Goal: Answer question/provide support

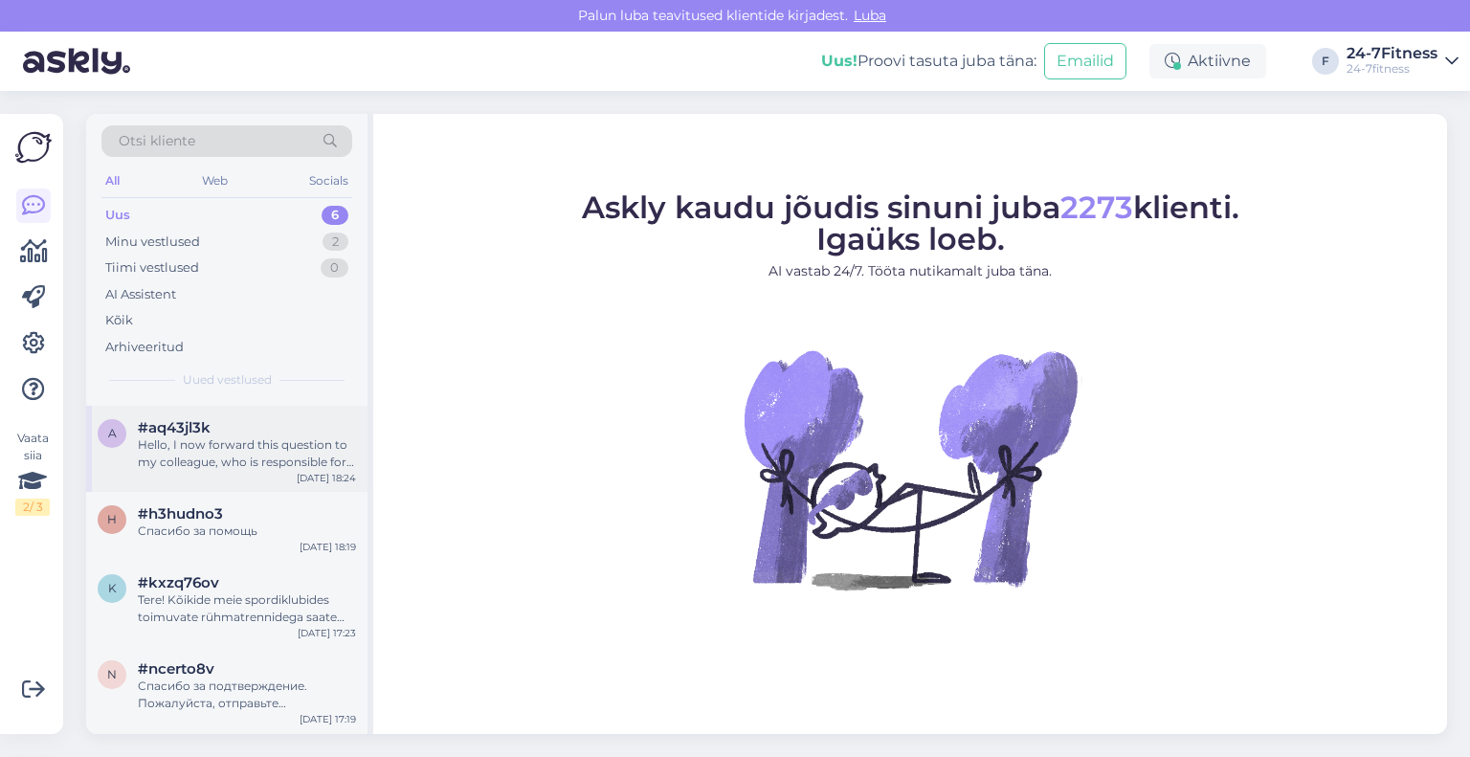
scroll to position [165, 0]
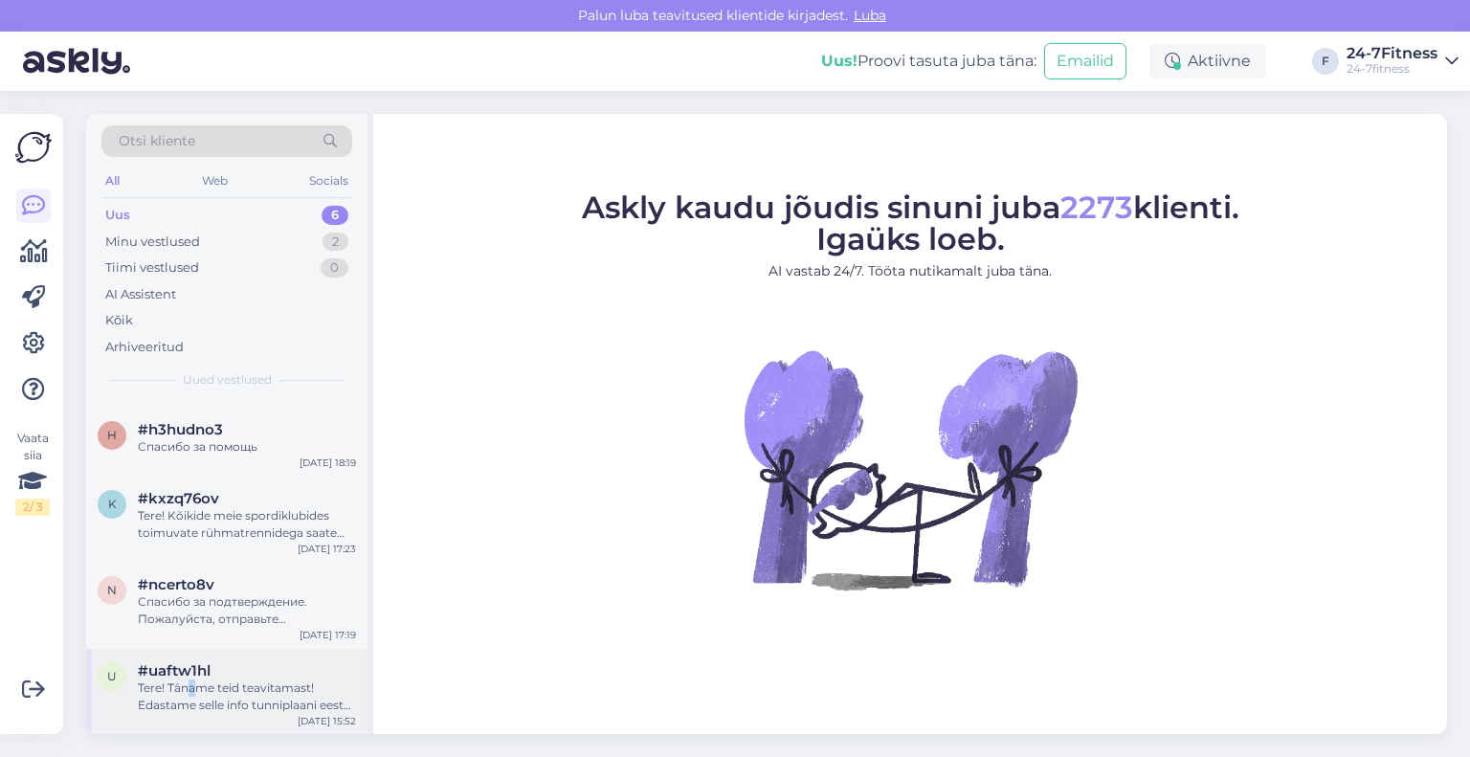
click at [191, 693] on div "Tere! Täname teid teavitamast! Edastame selle info tunniplaani eest vastutavale…" at bounding box center [247, 696] width 218 height 34
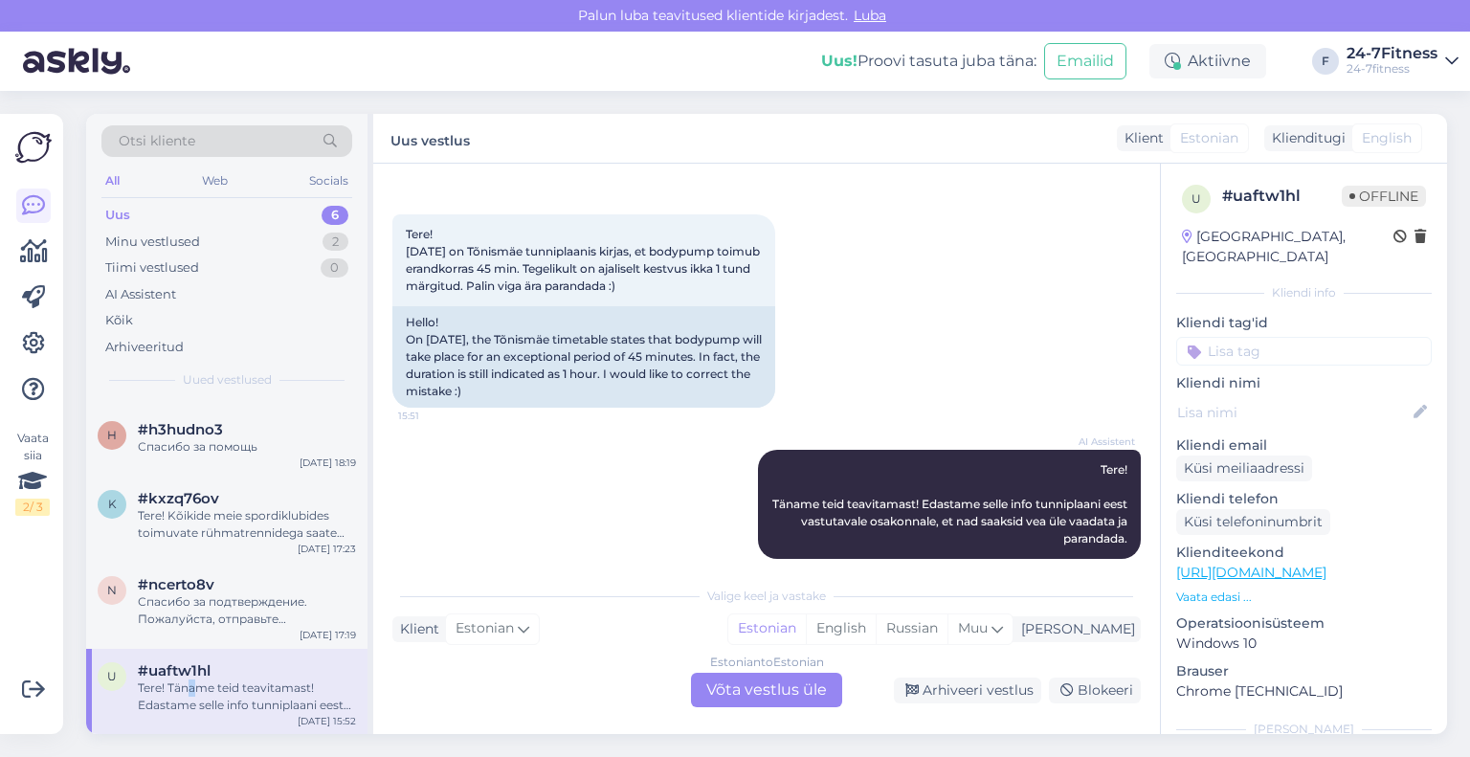
scroll to position [90, 0]
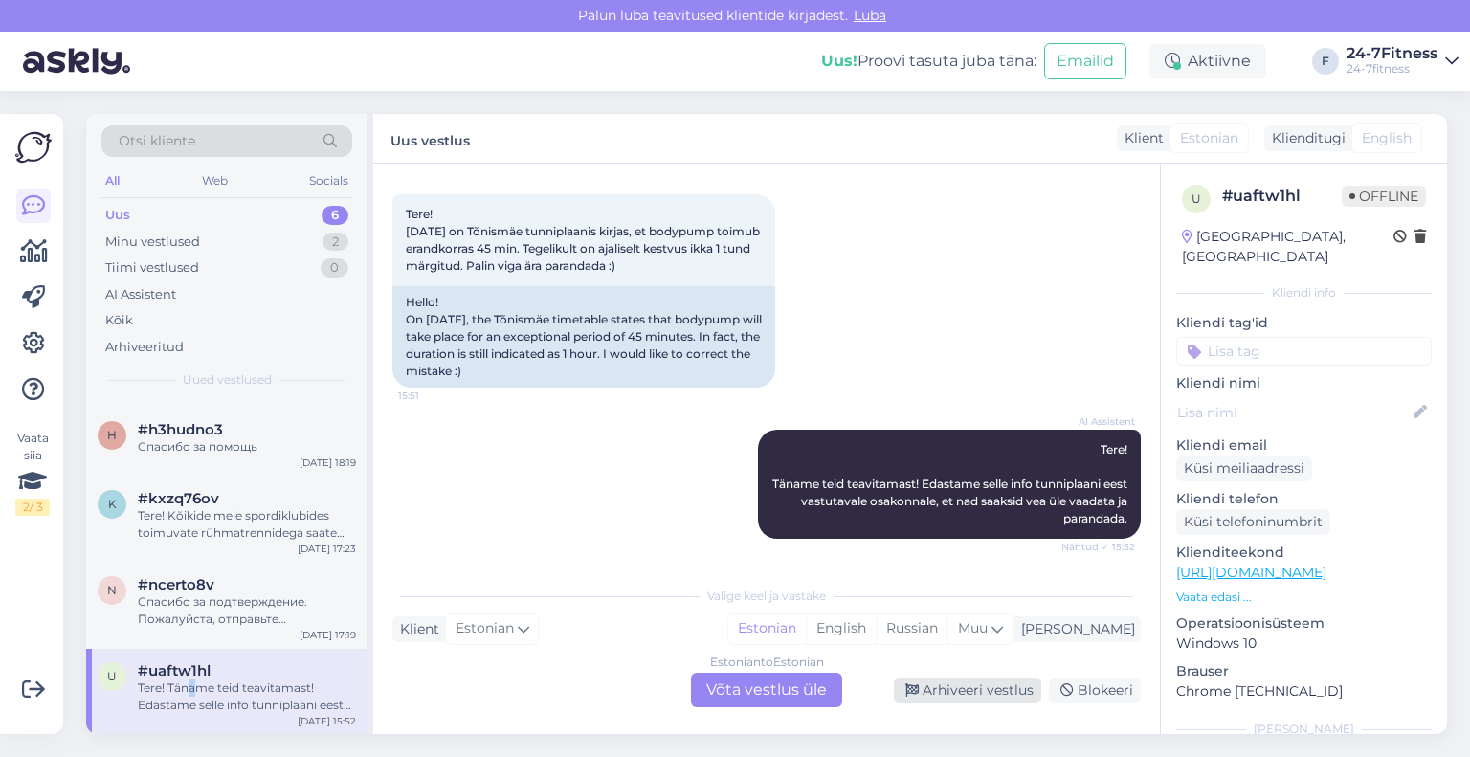
click at [990, 680] on div "Arhiveeri vestlus" at bounding box center [967, 691] width 147 height 26
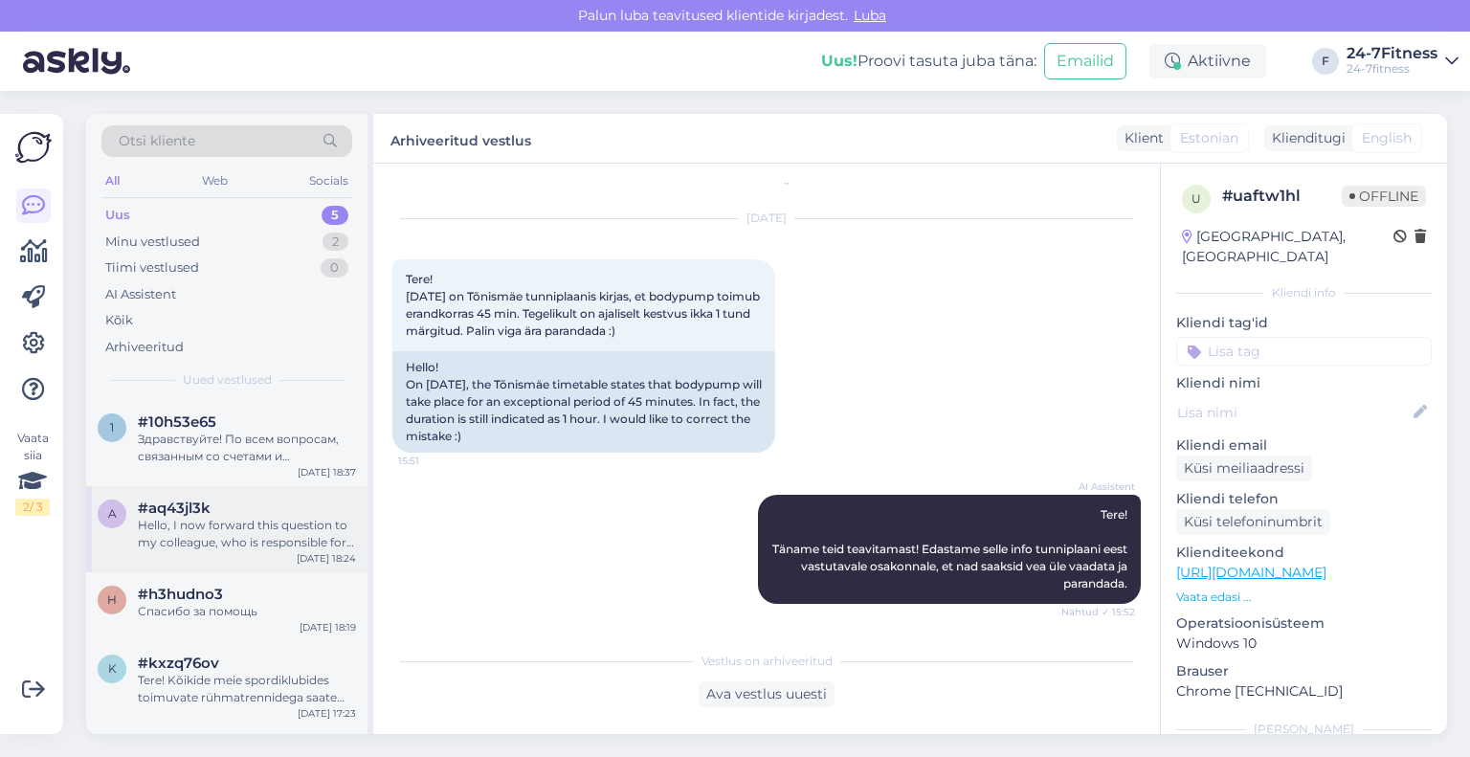
scroll to position [78, 0]
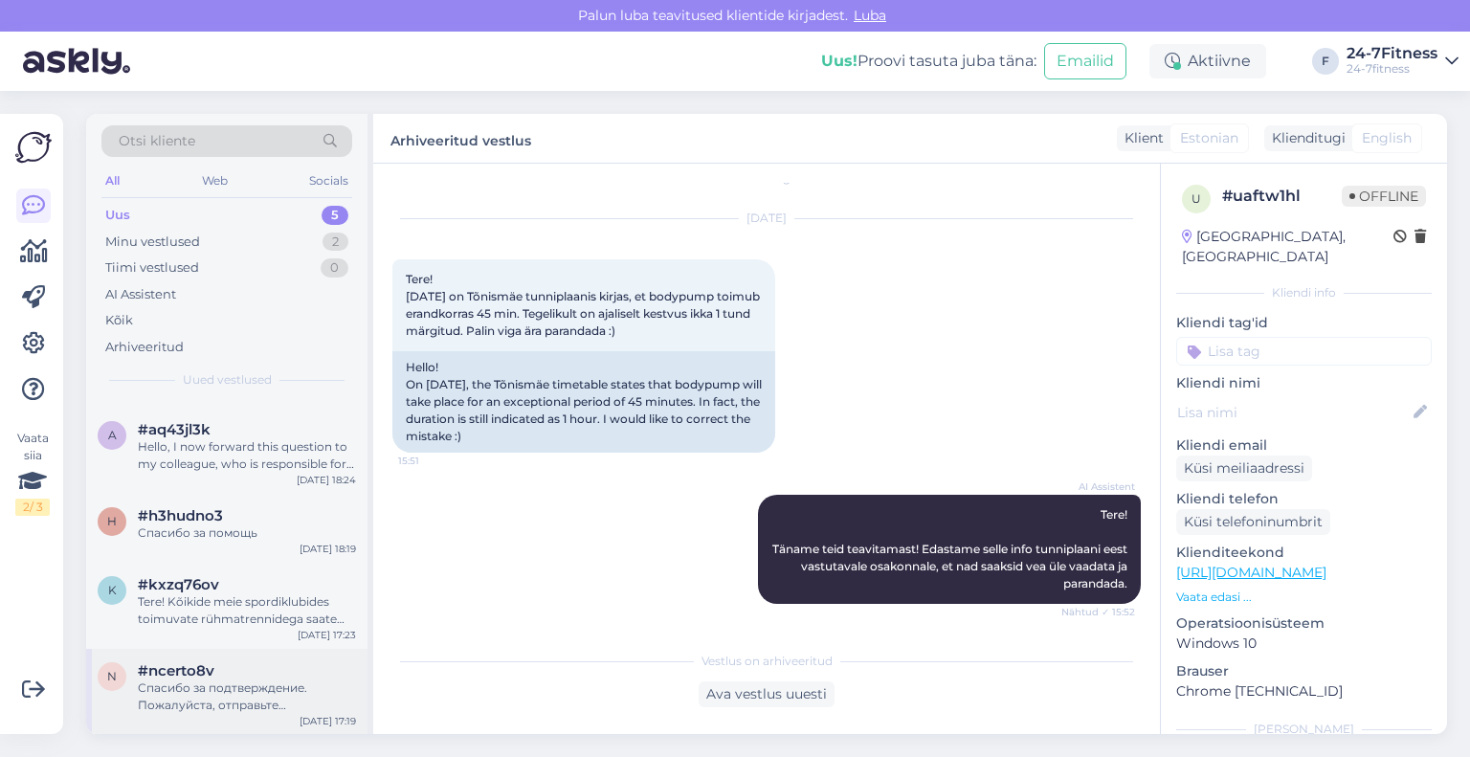
click at [189, 684] on div "Спасибо за подтверждение. Пожалуйста, отправьте подтверждение оплаты на адрес […" at bounding box center [247, 696] width 218 height 34
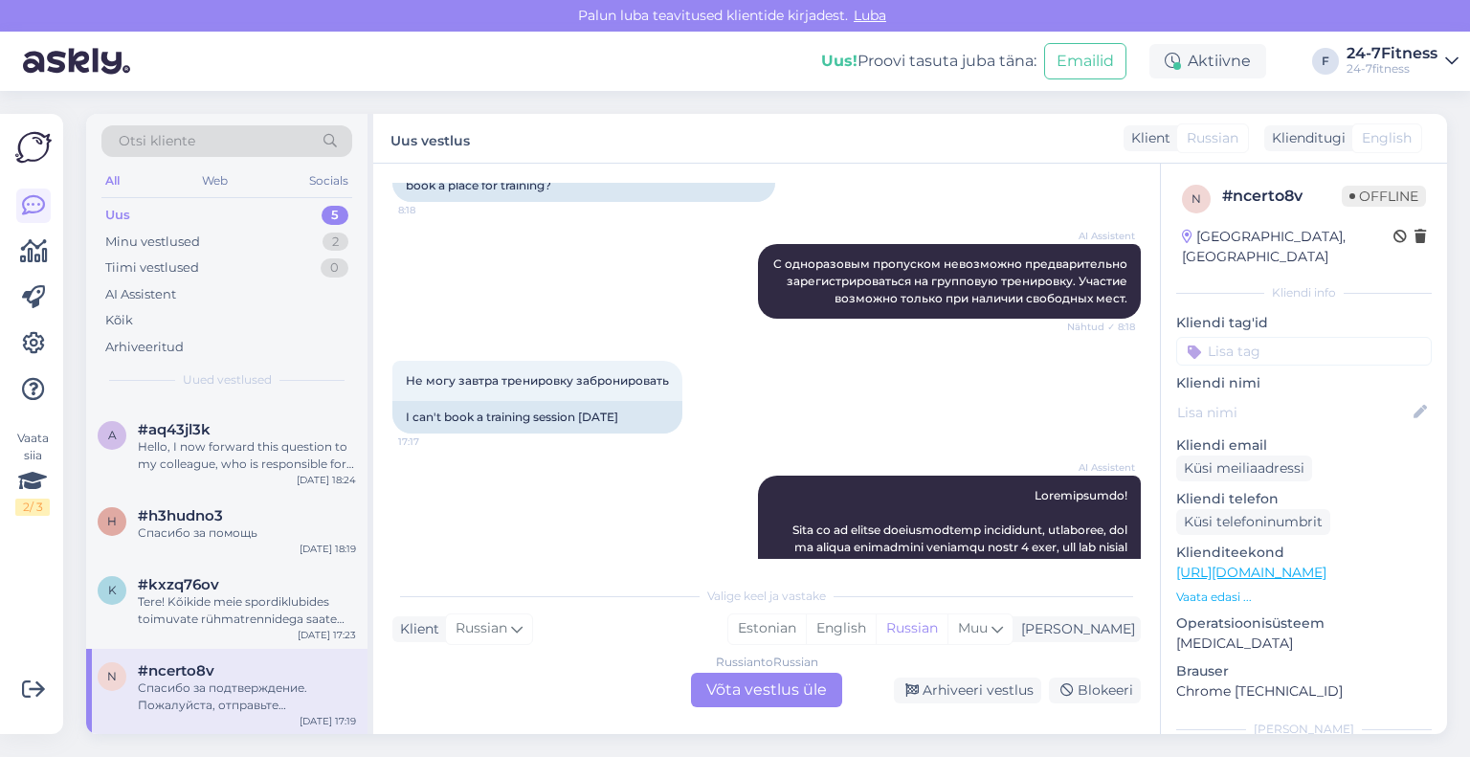
scroll to position [2010, 0]
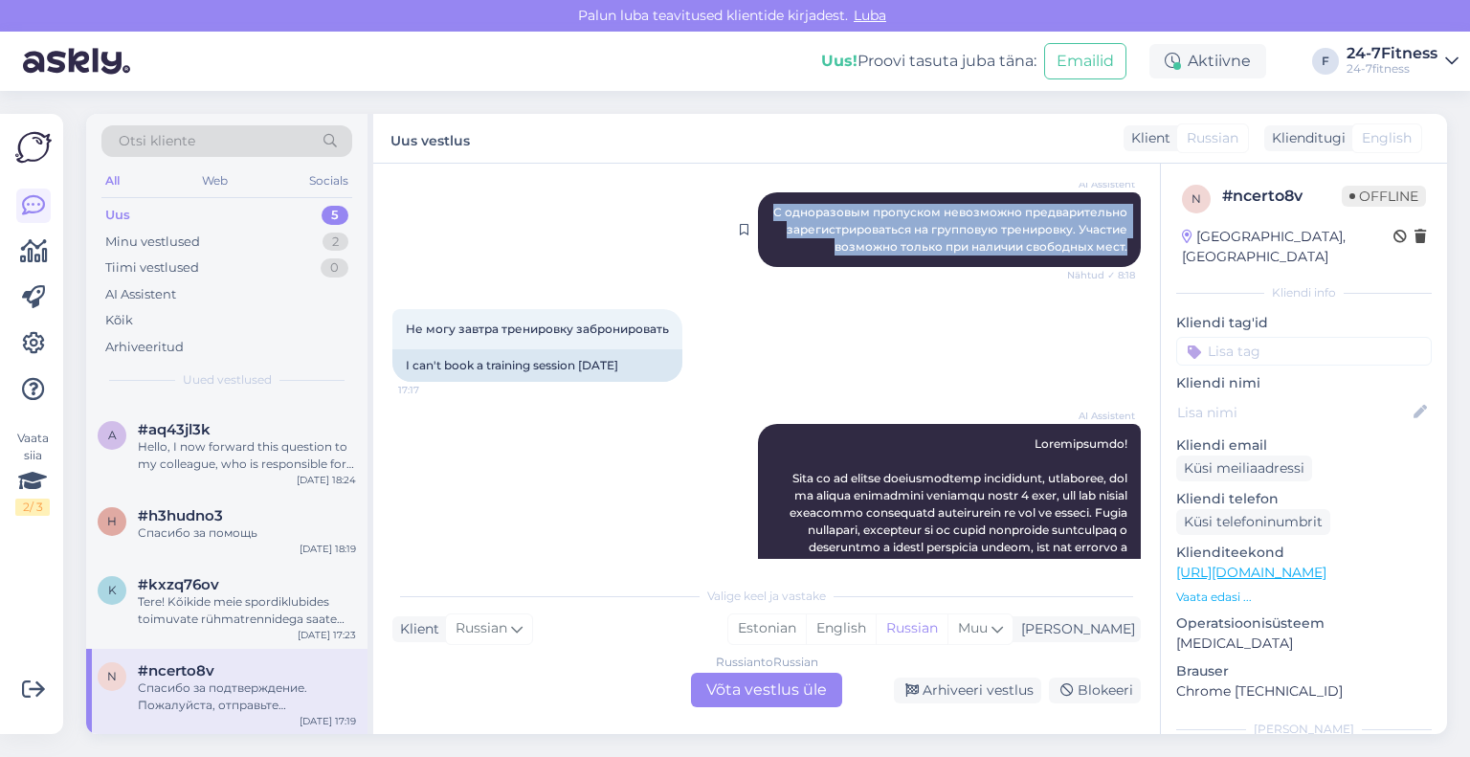
drag, startPoint x: 1118, startPoint y: 312, endPoint x: 756, endPoint y: 265, distance: 364.8
click at [758, 265] on div "AI Assistent С одноразовым пропуском невозможно предварительно зарегистрировать…" at bounding box center [949, 229] width 383 height 75
copy span "С одноразовым пропуском невозможно предварительно зарегистрироваться на группов…"
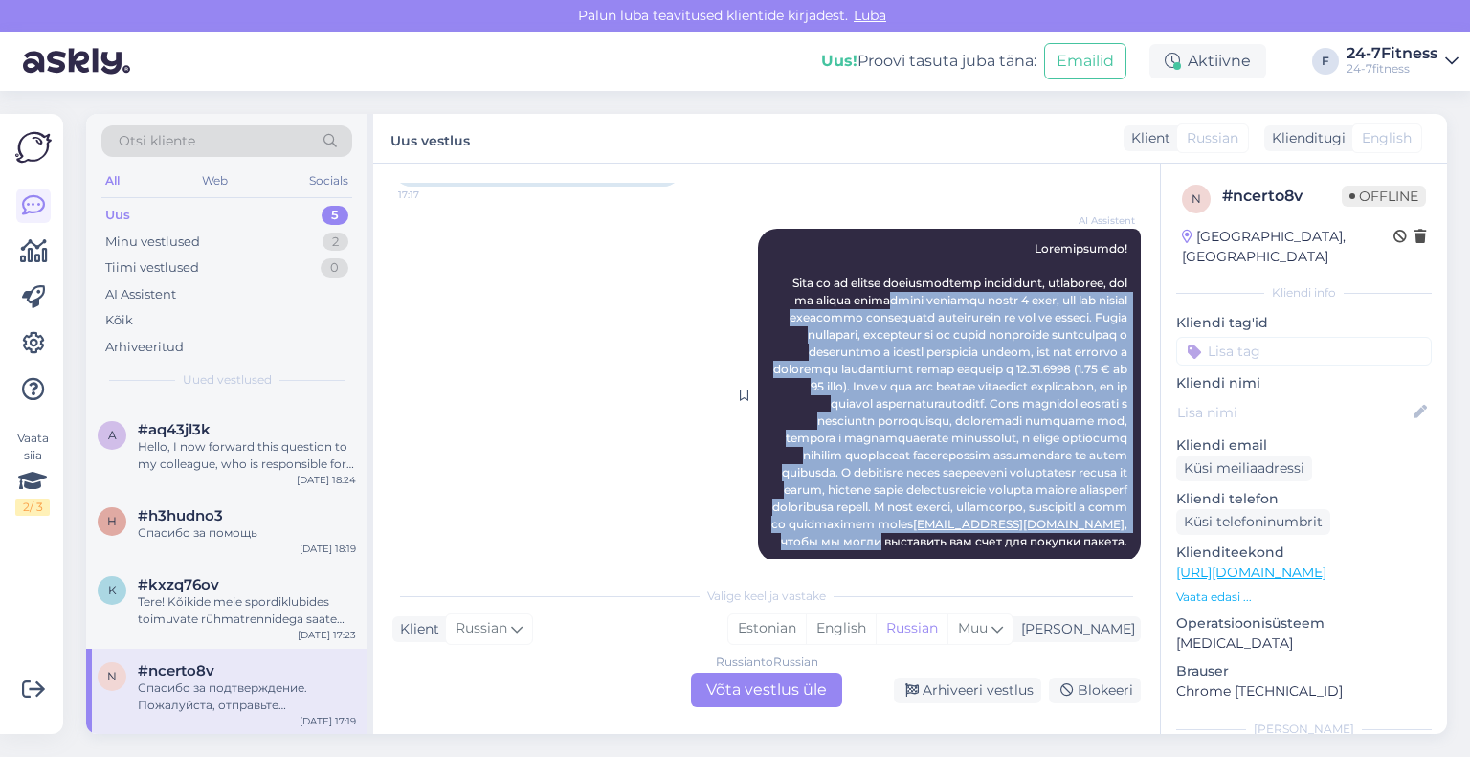
scroll to position [2201, 0]
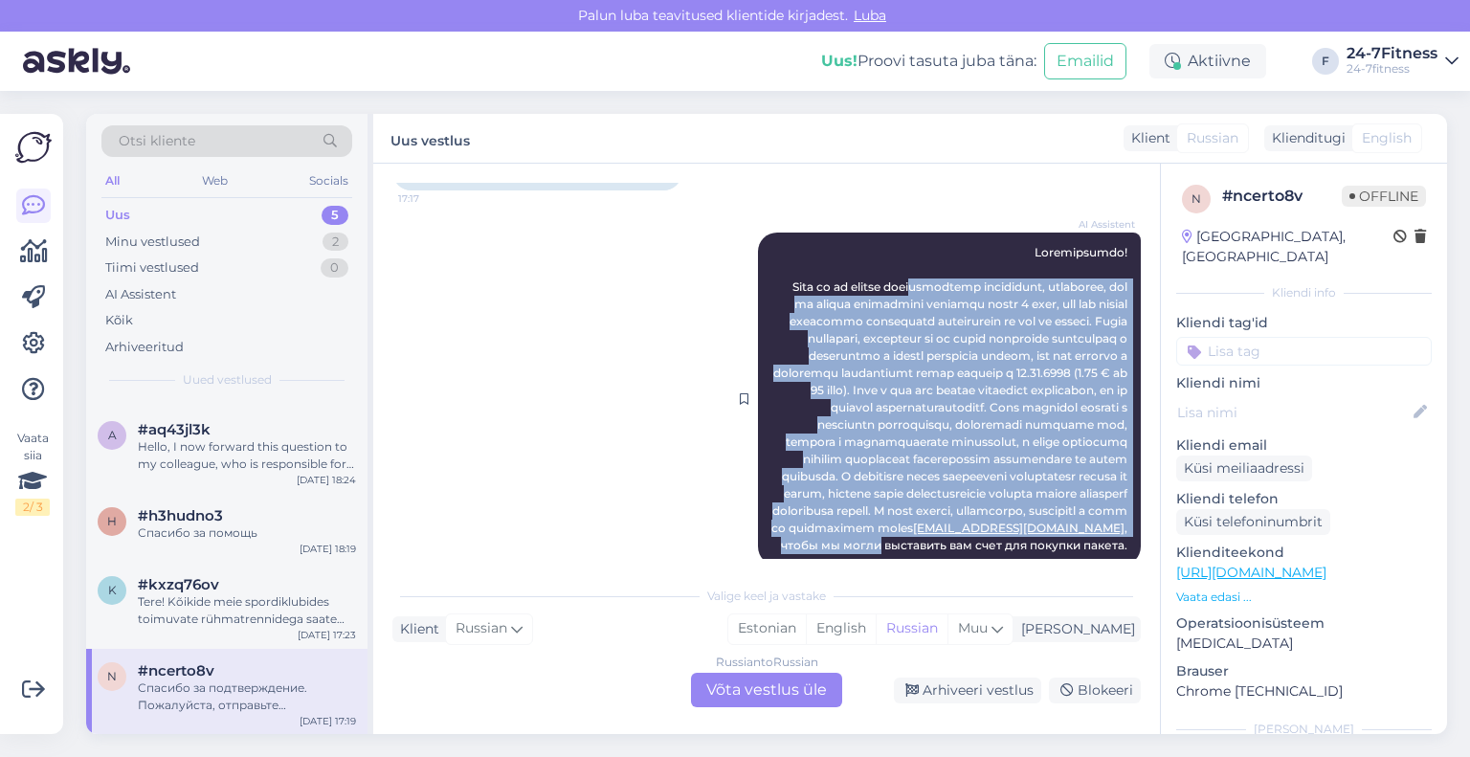
drag, startPoint x: 1112, startPoint y: 447, endPoint x: 970, endPoint y: 362, distance: 165.3
click at [970, 362] on div "AI Assistent [EMAIL_ADDRESS][DOMAIN_NAME] , чтобы мы могли выставить вам счет д…" at bounding box center [949, 399] width 383 height 333
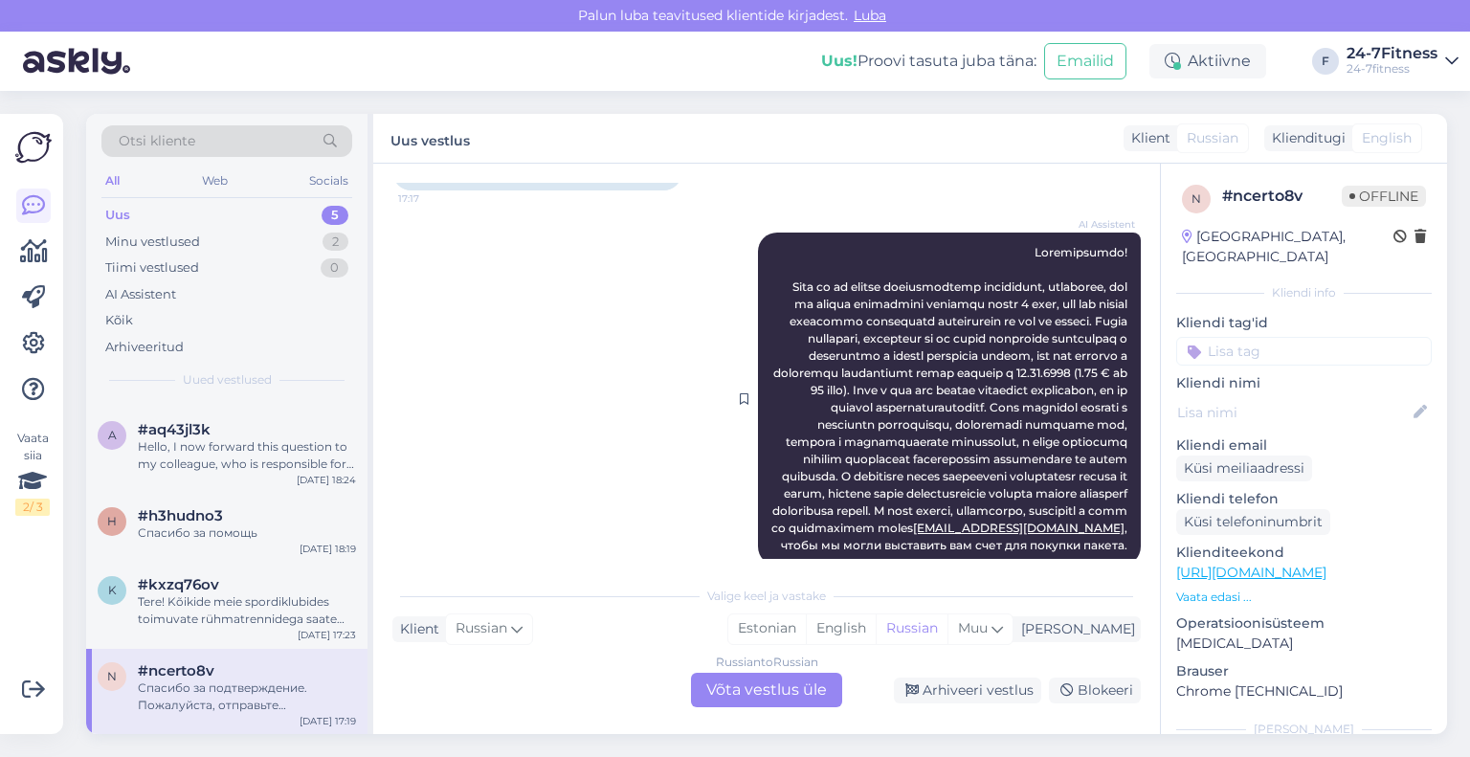
click at [997, 333] on div "AI Assistent [EMAIL_ADDRESS][DOMAIN_NAME] , чтобы мы могли выставить вам счет д…" at bounding box center [949, 399] width 383 height 333
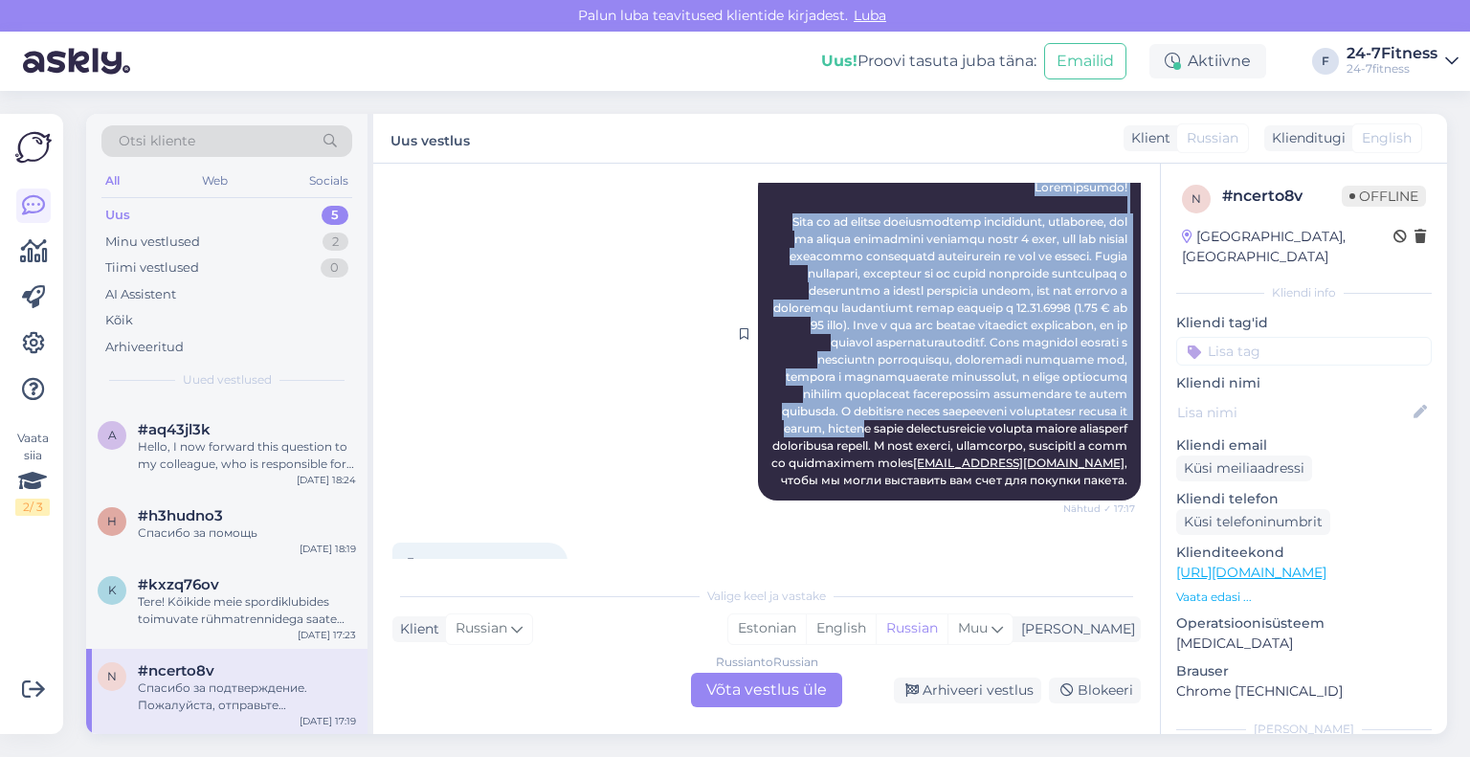
scroll to position [2393, 0]
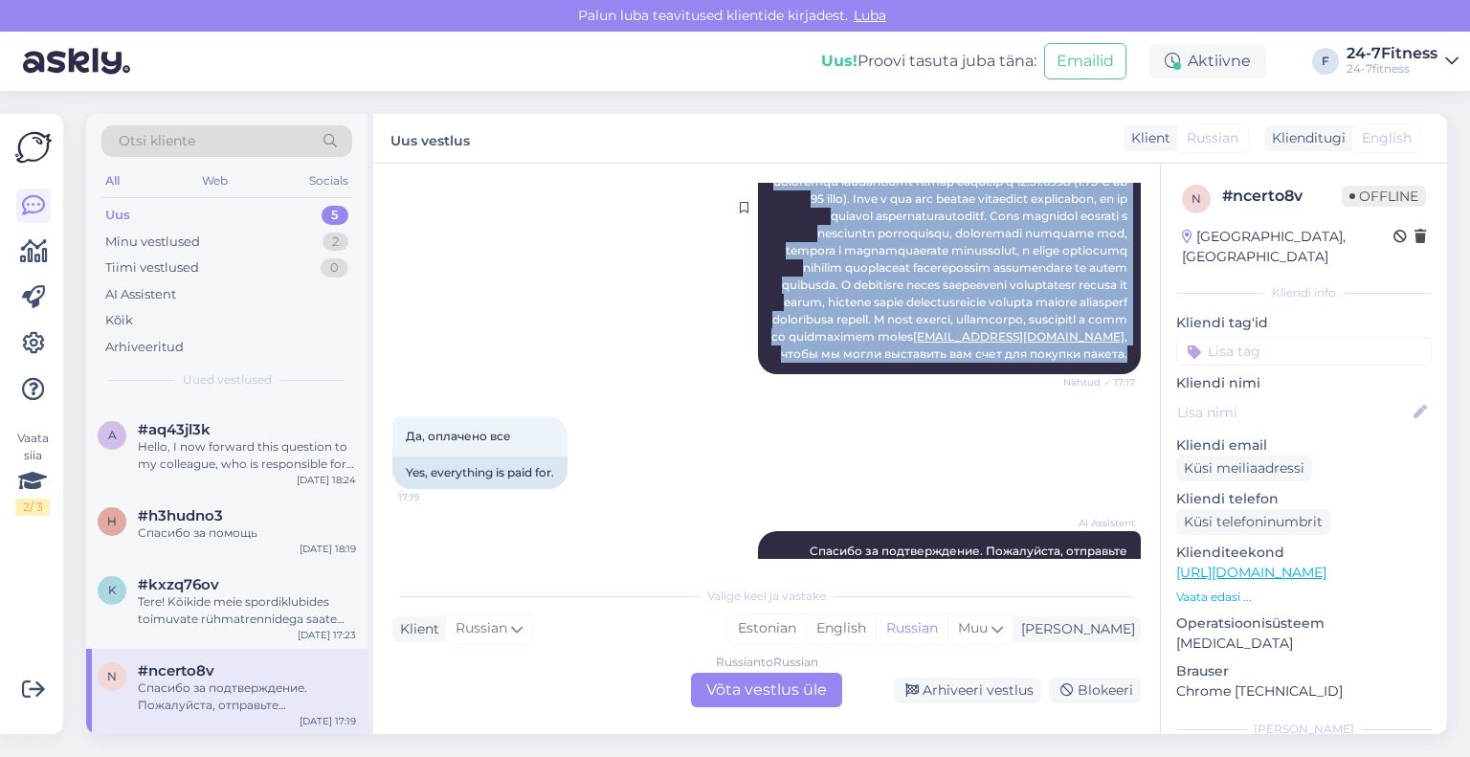
drag, startPoint x: 1007, startPoint y: 319, endPoint x: 1120, endPoint y: 470, distance: 188.7
click at [1120, 374] on div "AI Assistent [EMAIL_ADDRESS][DOMAIN_NAME] , чтобы мы могли выставить вам счет д…" at bounding box center [949, 207] width 383 height 333
copy span "Loremipsumdo! Sita co ad elitse doeiusmodtemp incididunt, utlaboree, dol ma ali…"
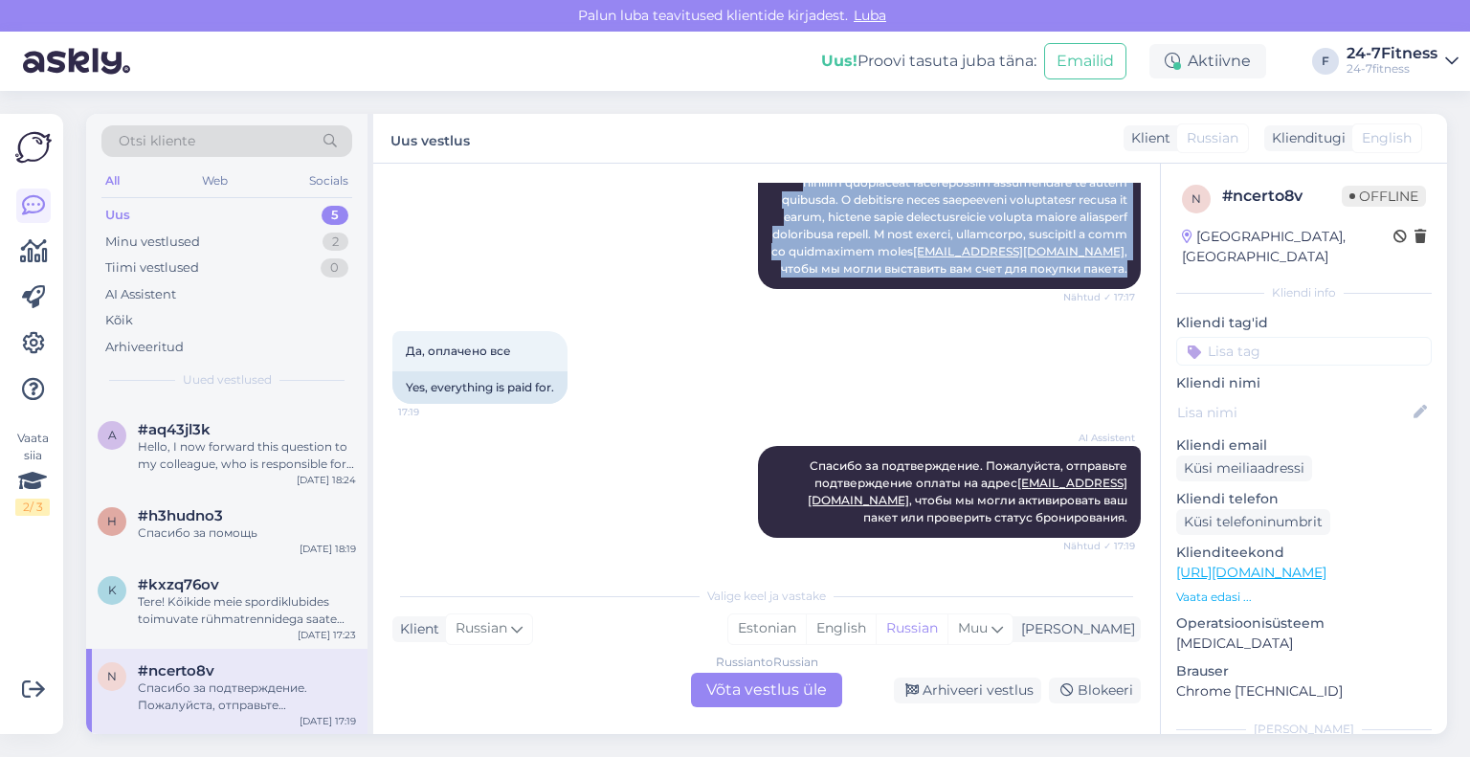
scroll to position [2580, 0]
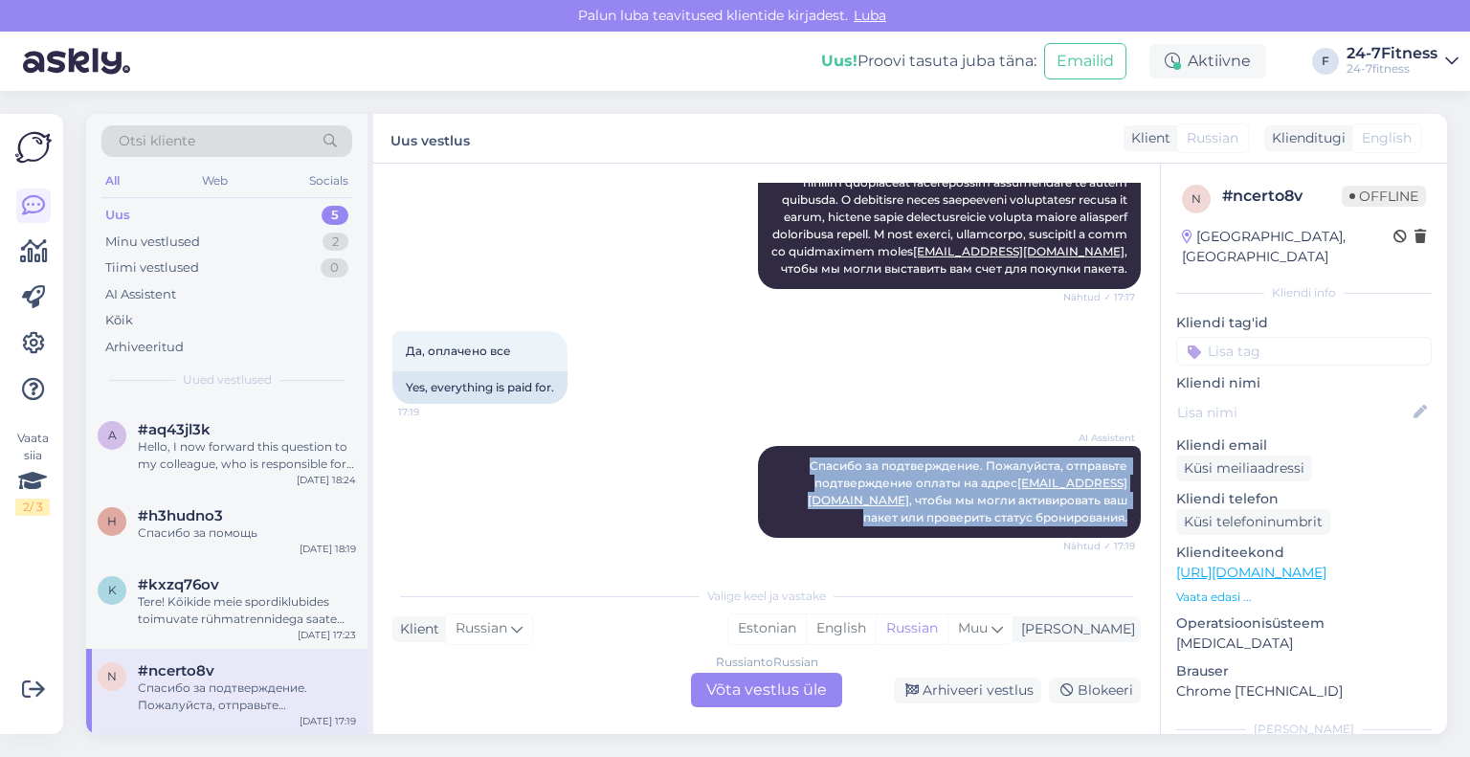
drag, startPoint x: 1113, startPoint y: 512, endPoint x: 718, endPoint y: 412, distance: 407.6
click at [718, 412] on div "Vestlus algas [DATE] Здравствуйте. 8:13 Hello. AI Assistent Здравствуйте, чем м…" at bounding box center [775, 371] width 766 height 376
copy div "AI Assistent [PERSON_NAME] за подтверждение. Пожалуйста, отправьте подтверждени…"
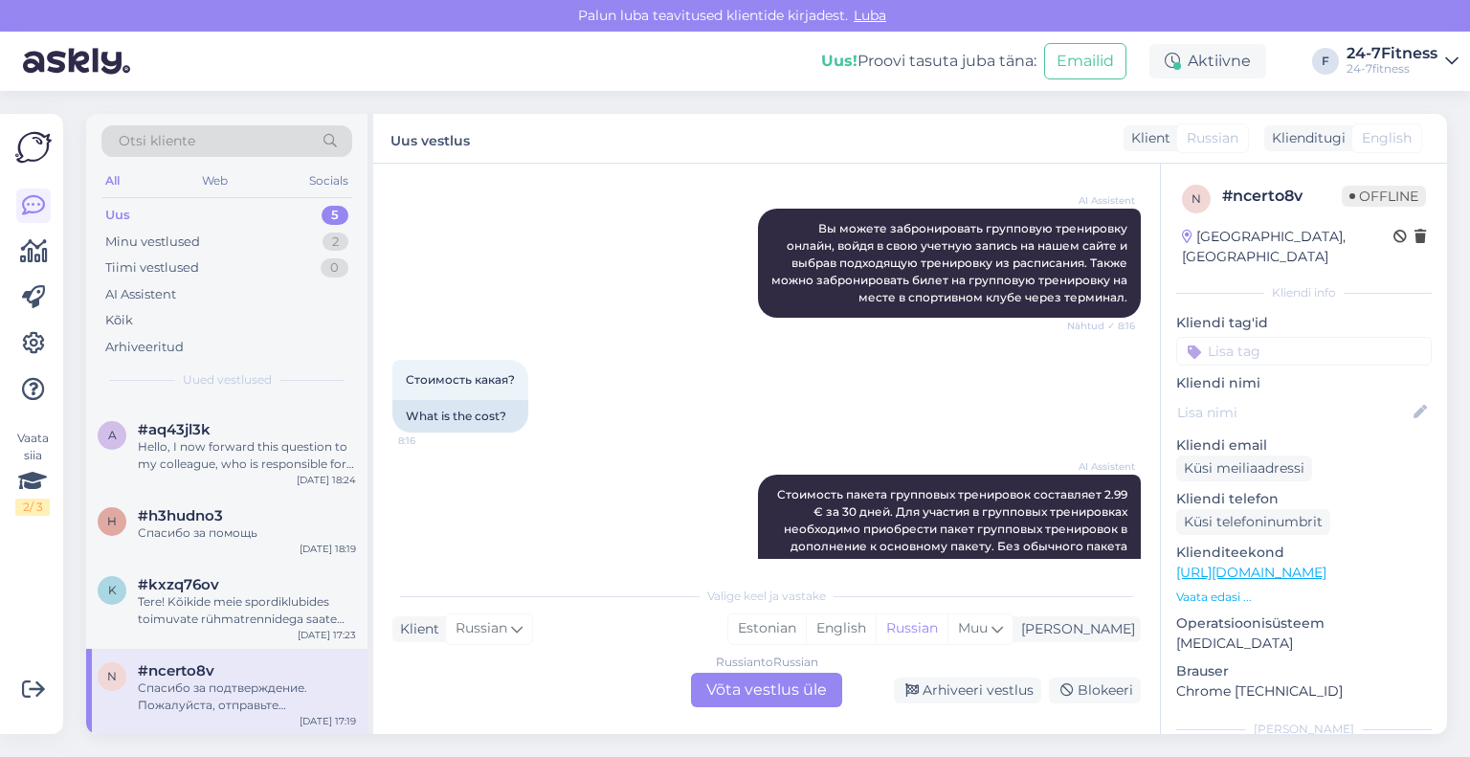
scroll to position [1340, 0]
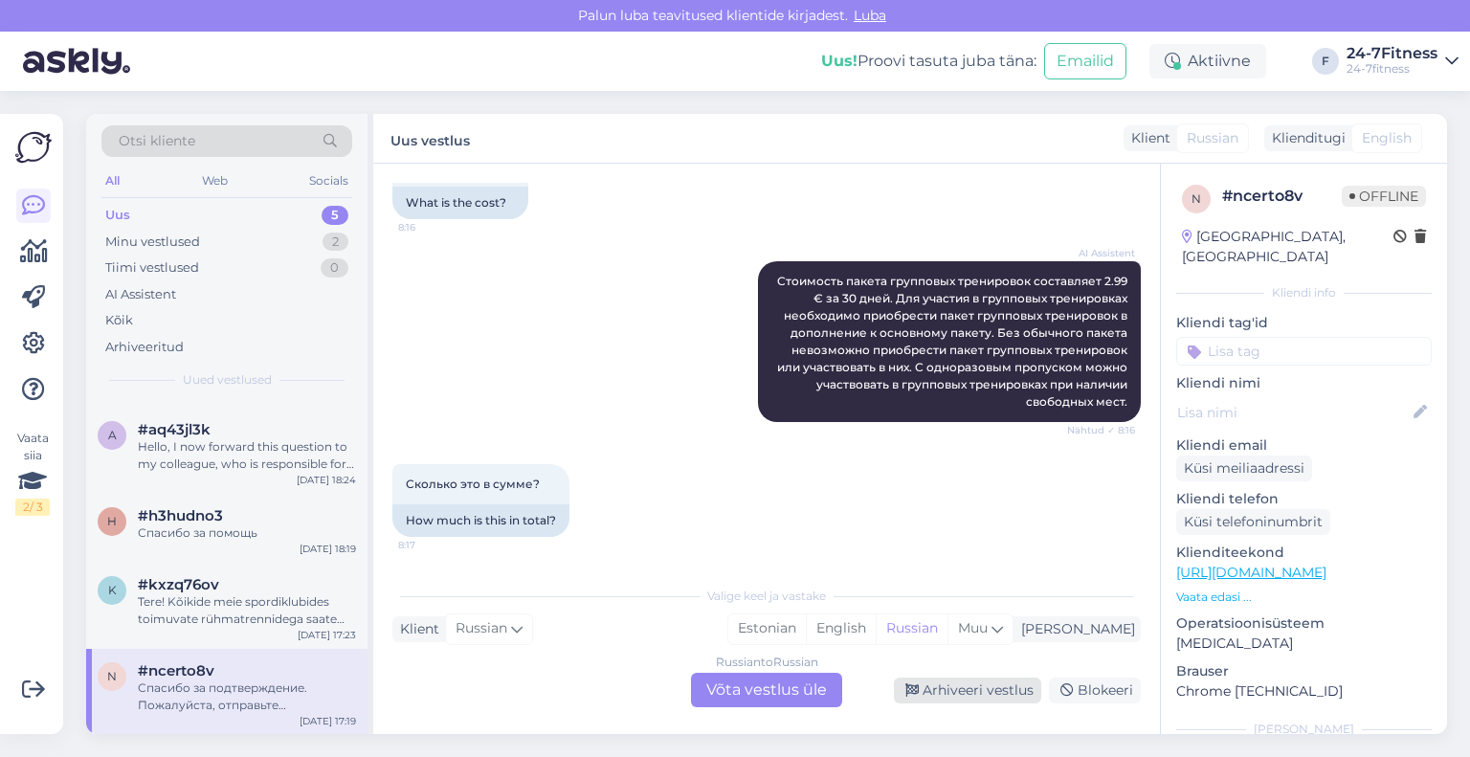
click at [975, 692] on div "Arhiveeri vestlus" at bounding box center [967, 691] width 147 height 26
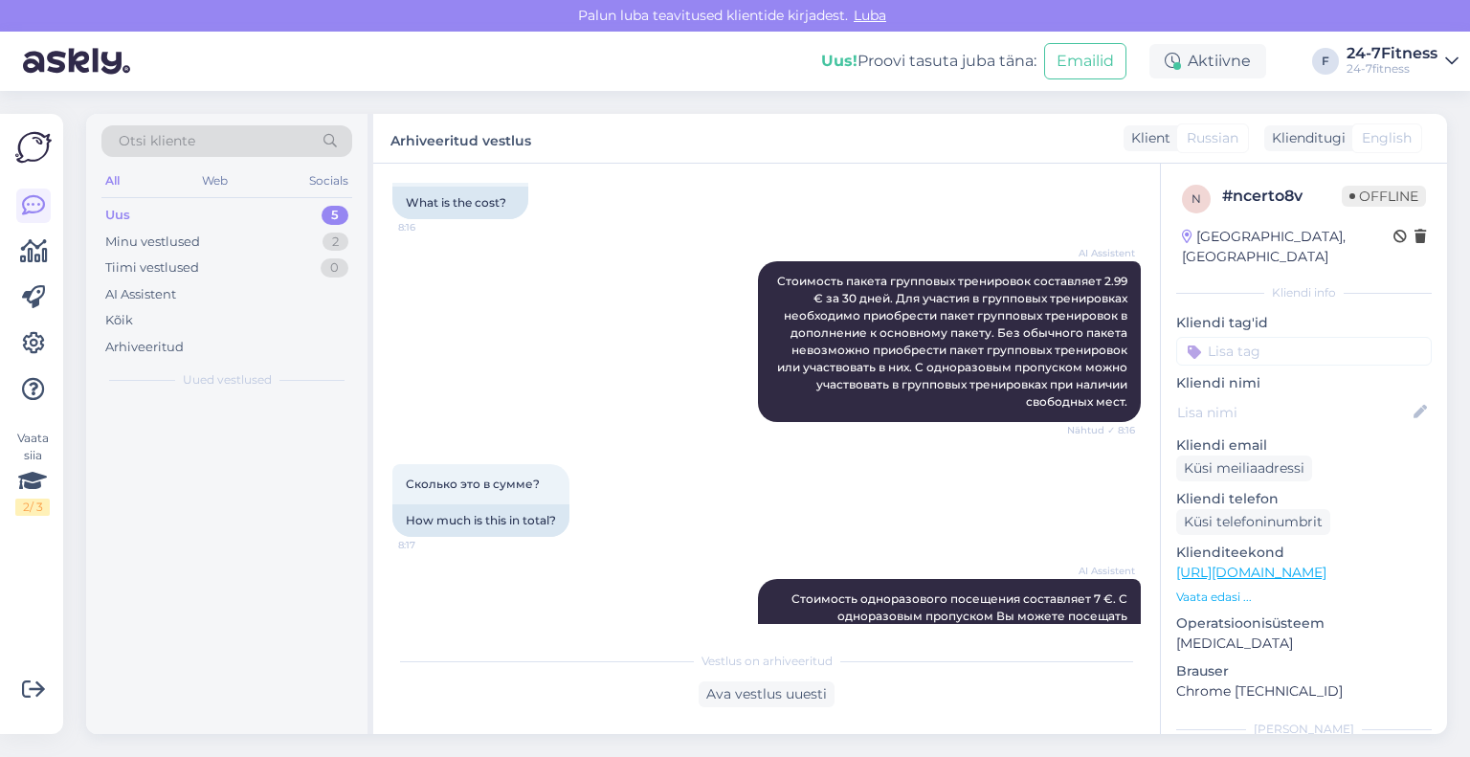
scroll to position [0, 0]
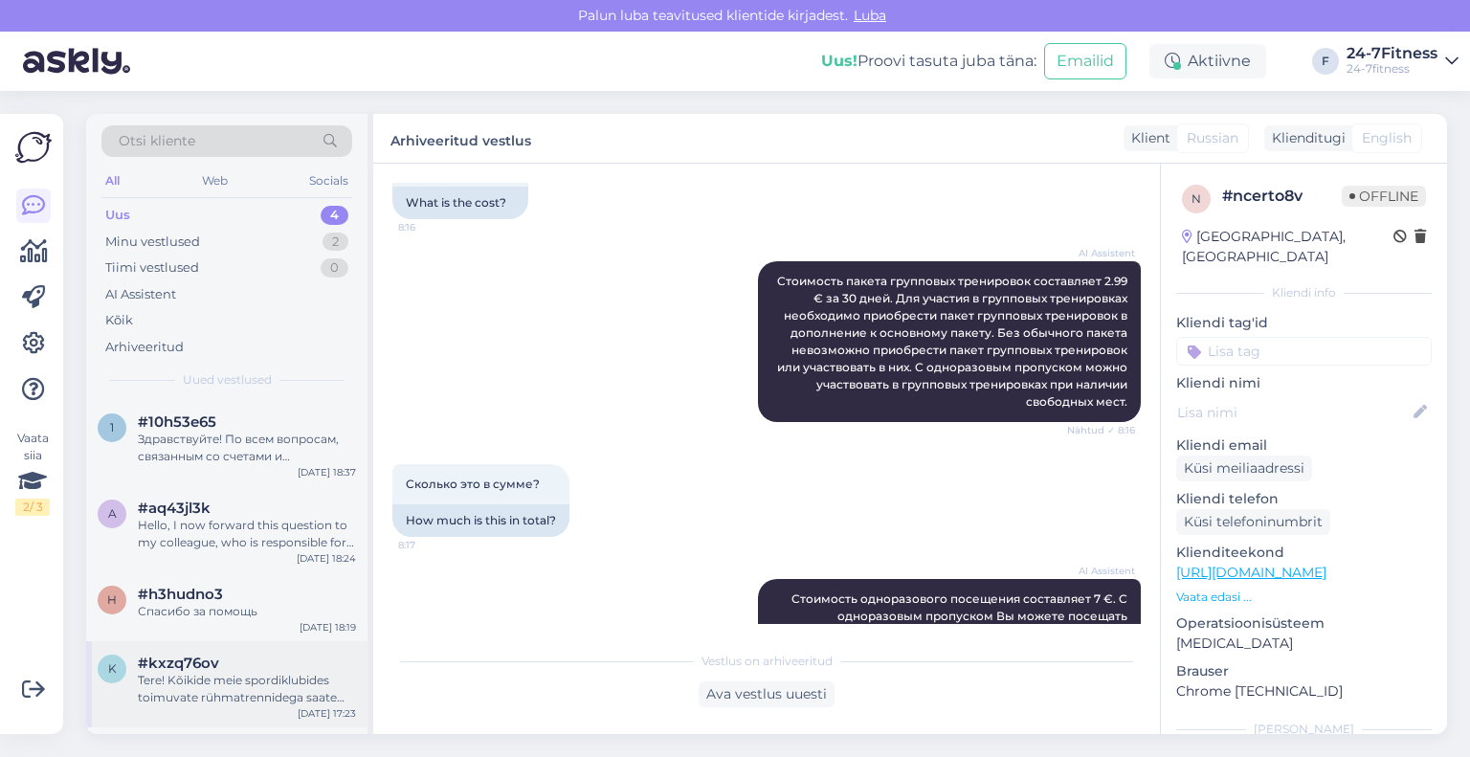
click at [213, 688] on div "Tere! Kõikide meie spordiklubides toimuvate rühmatrennidega saate tutvuda meie …" at bounding box center [247, 689] width 218 height 34
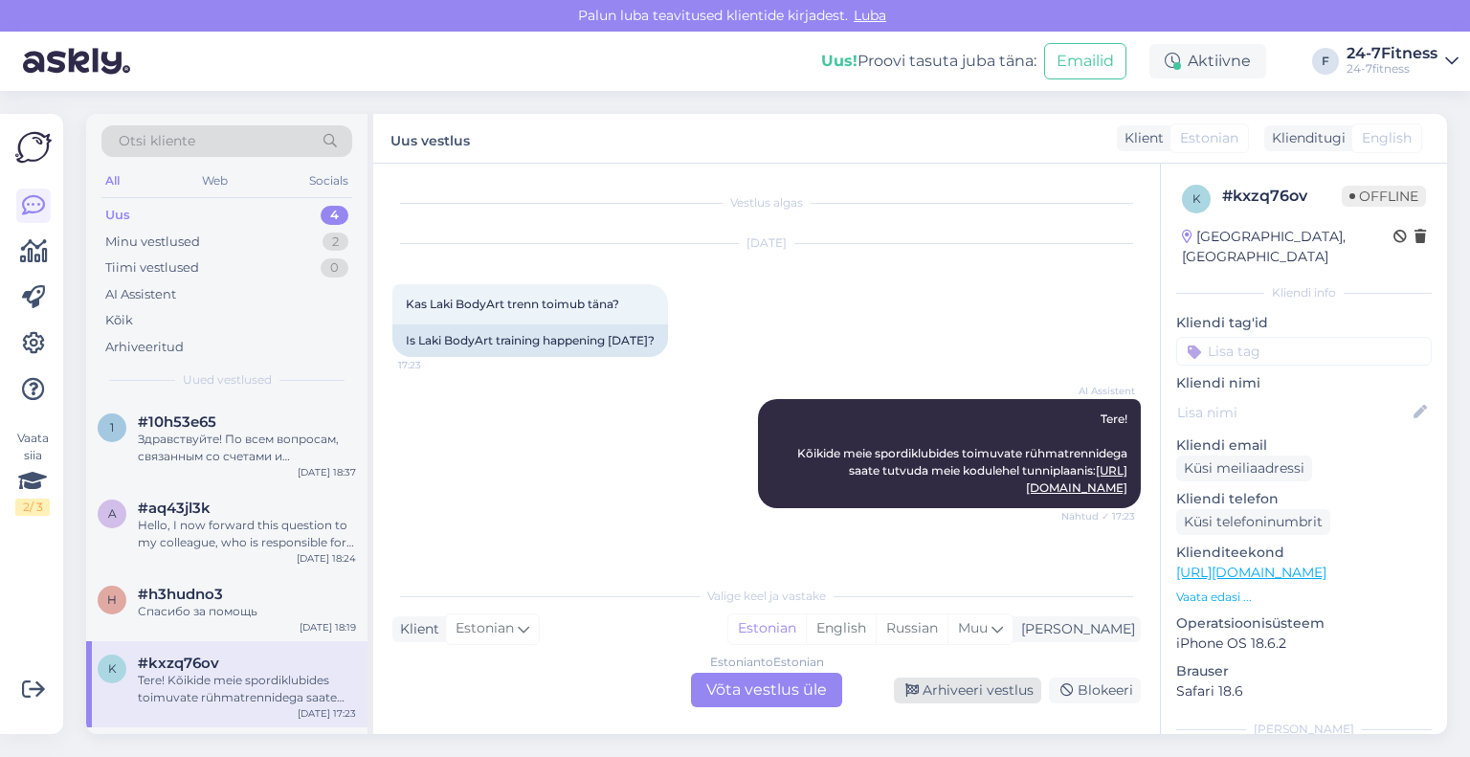
click at [959, 696] on div "Arhiveeri vestlus" at bounding box center [967, 691] width 147 height 26
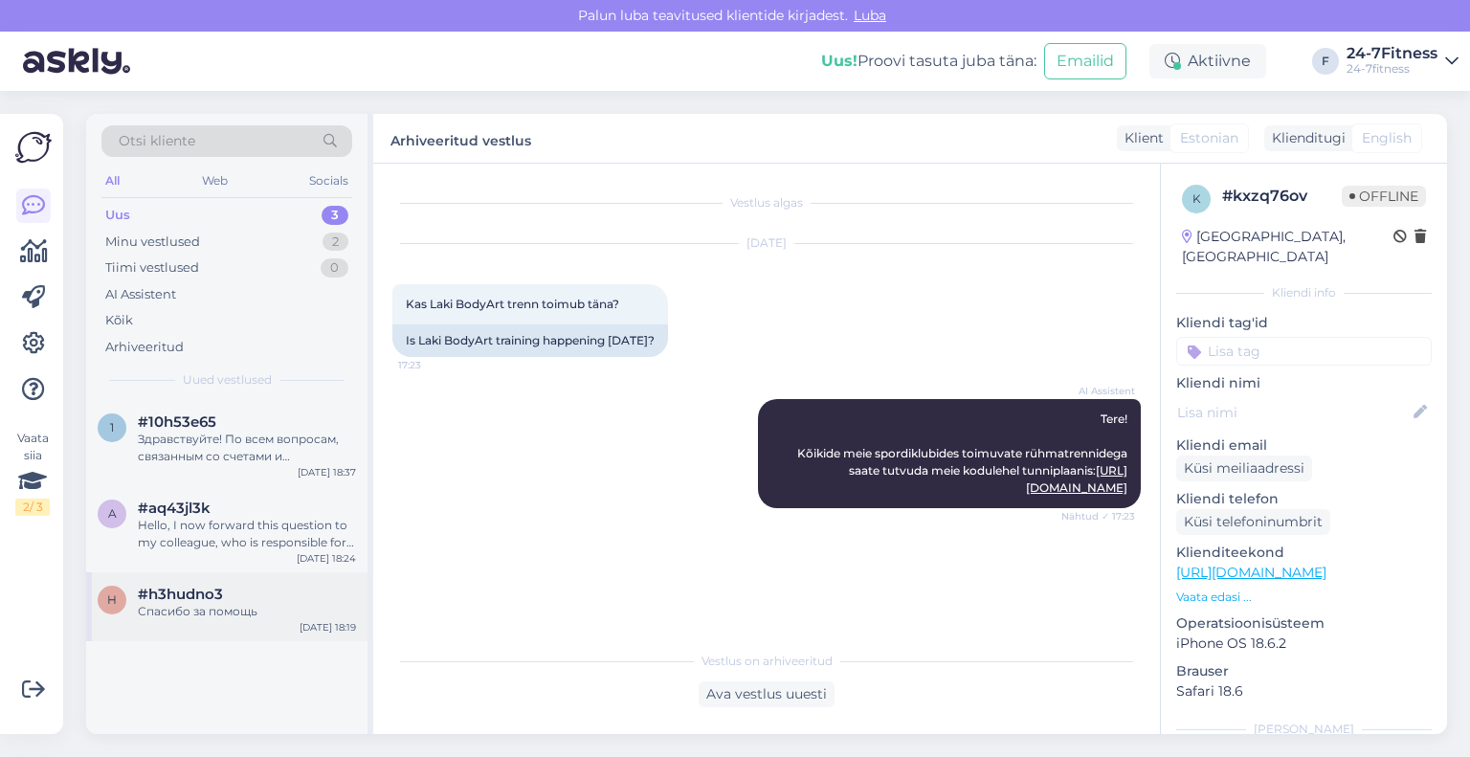
click at [222, 612] on div "Спасибо за помощь" at bounding box center [247, 611] width 218 height 17
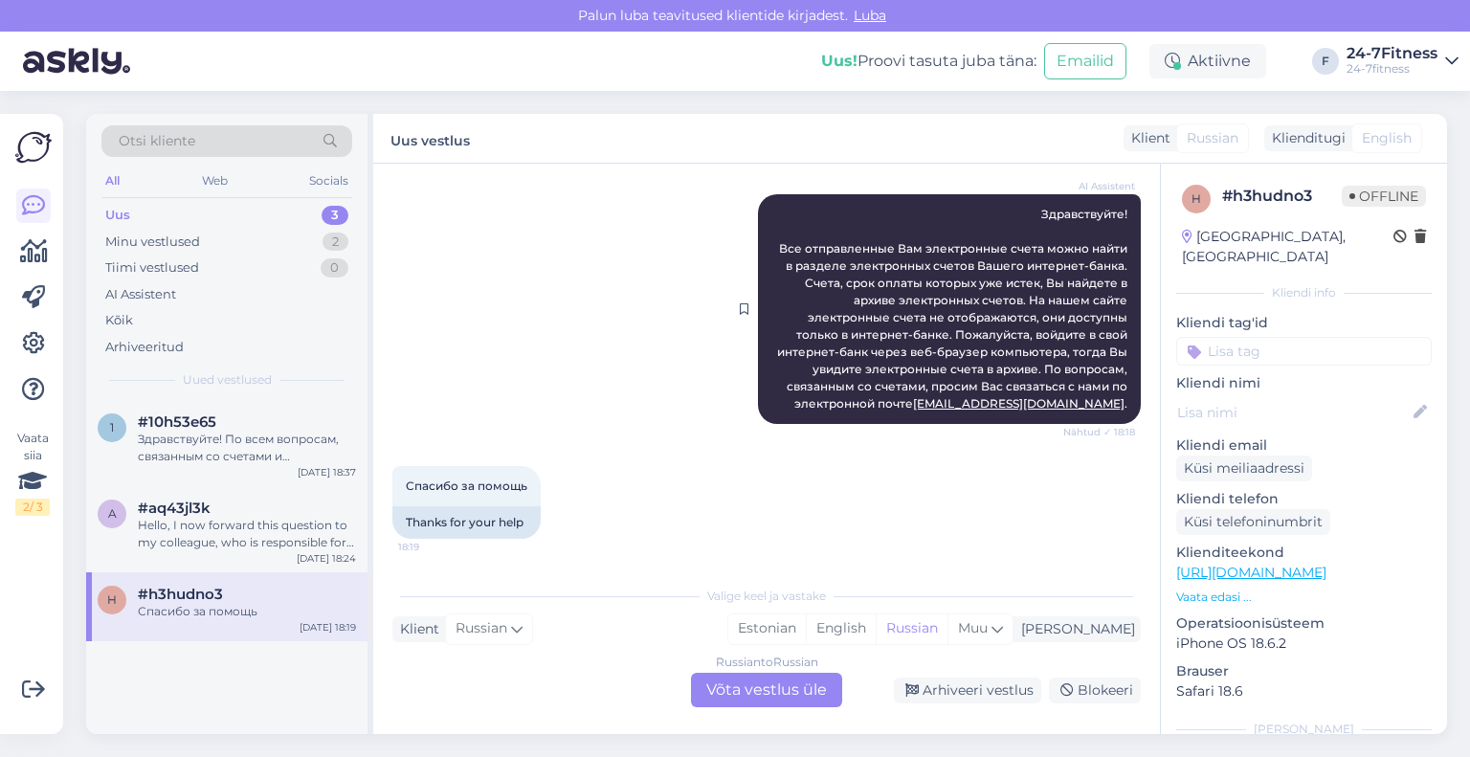
scroll to position [144, 0]
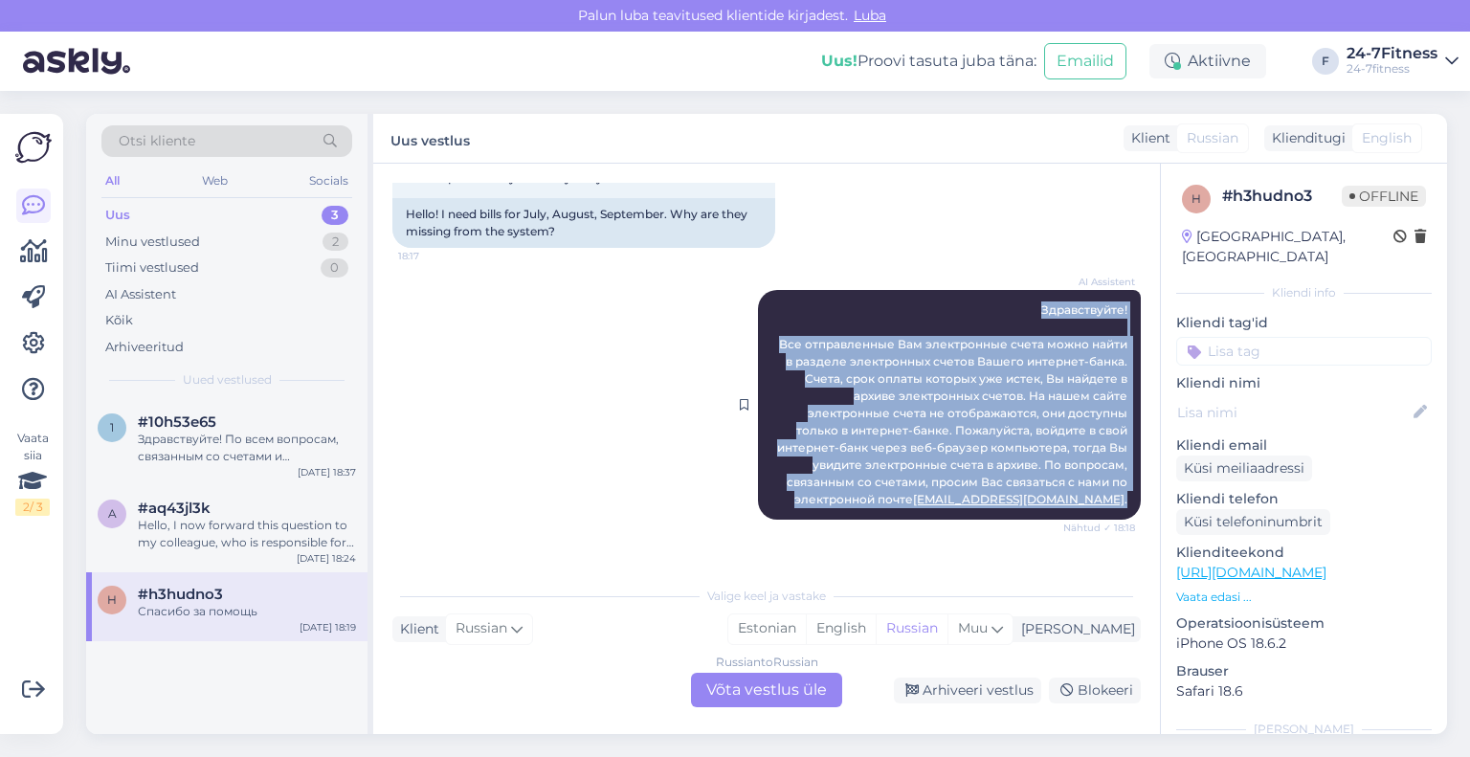
drag, startPoint x: 1021, startPoint y: 305, endPoint x: 1114, endPoint y: 516, distance: 230.1
click at [1114, 516] on div "AI Assistent Здравствуйте! Все отправленные Вам электронные счета можно найти в…" at bounding box center [949, 405] width 383 height 230
copy span "Здравствуйте! Все отправленные Вам электронные счета можно найти в разделе элек…"
click at [951, 696] on div "Arhiveeri vestlus" at bounding box center [967, 691] width 147 height 26
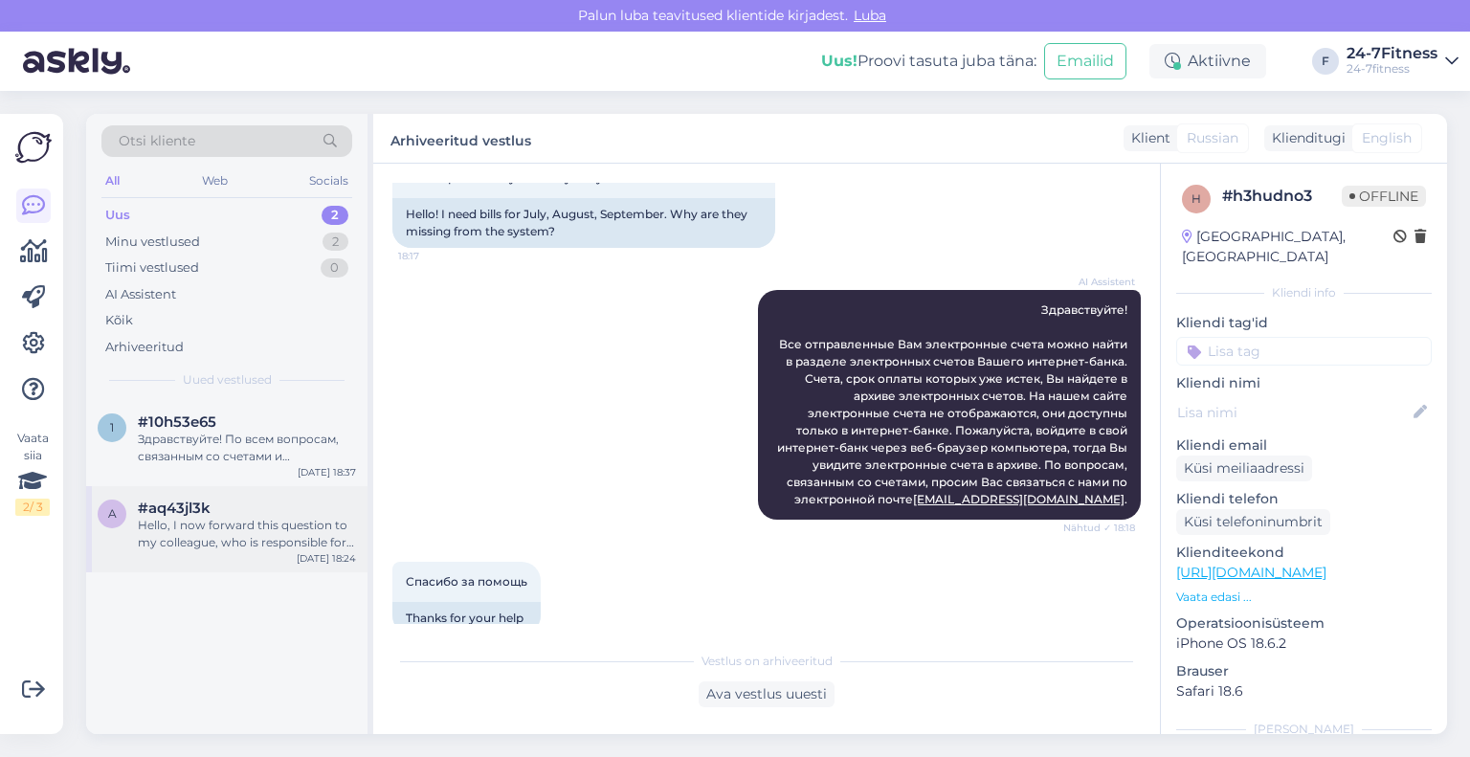
click at [199, 539] on div "Hello, I now forward this question to my colleague, who is responsible for this…" at bounding box center [247, 534] width 218 height 34
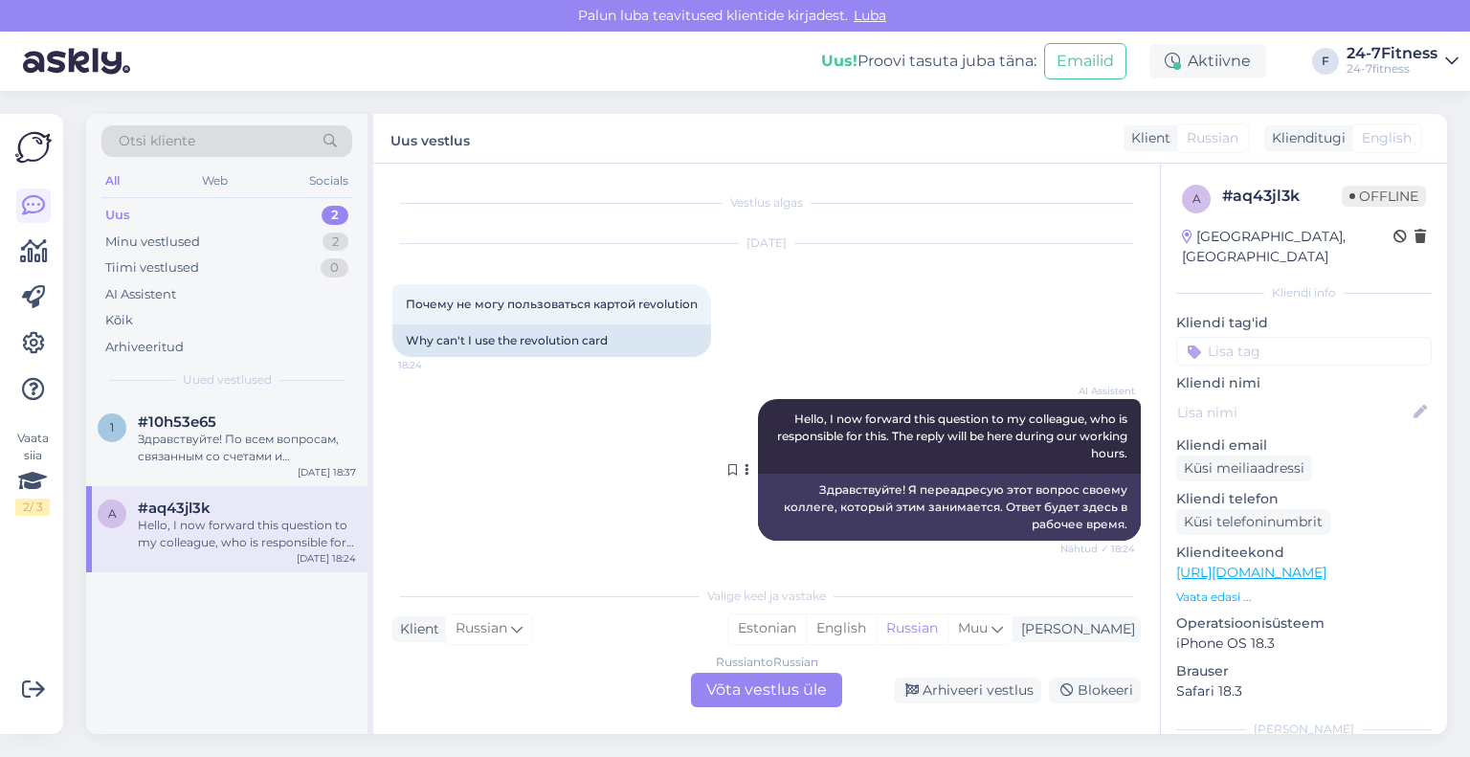
scroll to position [2, 0]
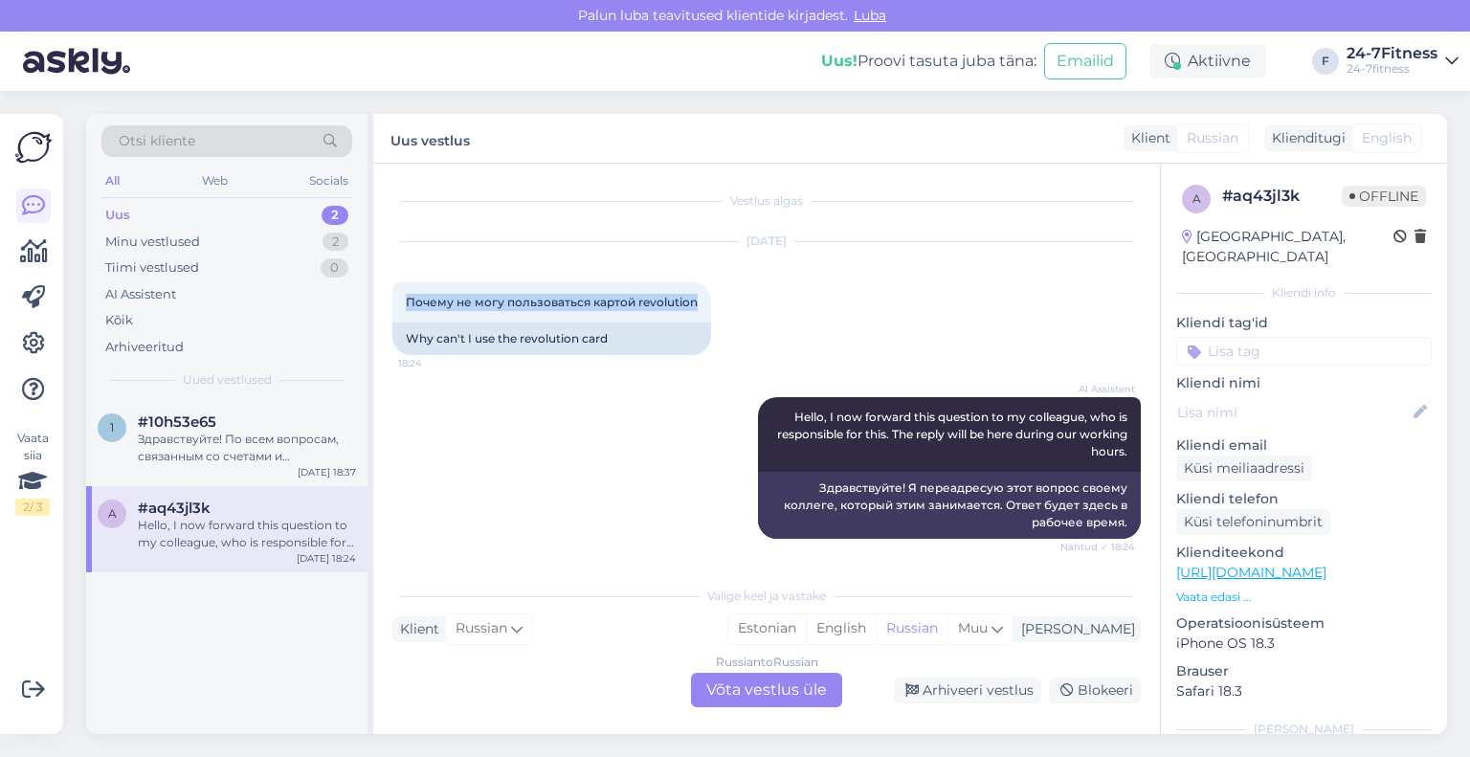
drag, startPoint x: 696, startPoint y: 300, endPoint x: 401, endPoint y: 267, distance: 296.5
click at [401, 267] on div "[DATE] Почему не могу пользоваться картой revolution 18:24 Why can't I use the …" at bounding box center [766, 298] width 748 height 155
copy span "Почему не могу пользоваться картой revolution"
click at [800, 701] on div "Russian to Russian Võta vestlus üle" at bounding box center [766, 690] width 151 height 34
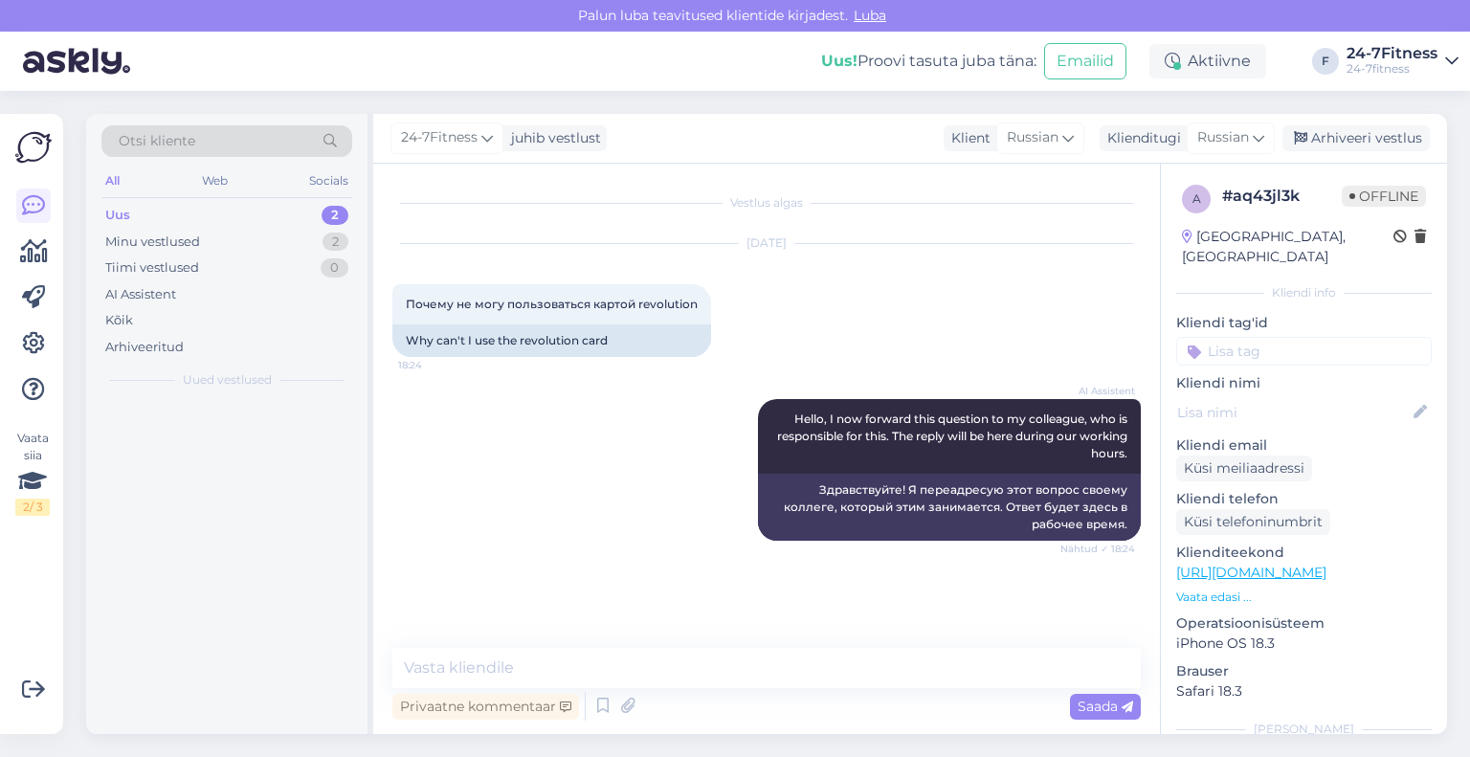
scroll to position [0, 0]
click at [1191, 142] on div "Russian" at bounding box center [1231, 137] width 88 height 31
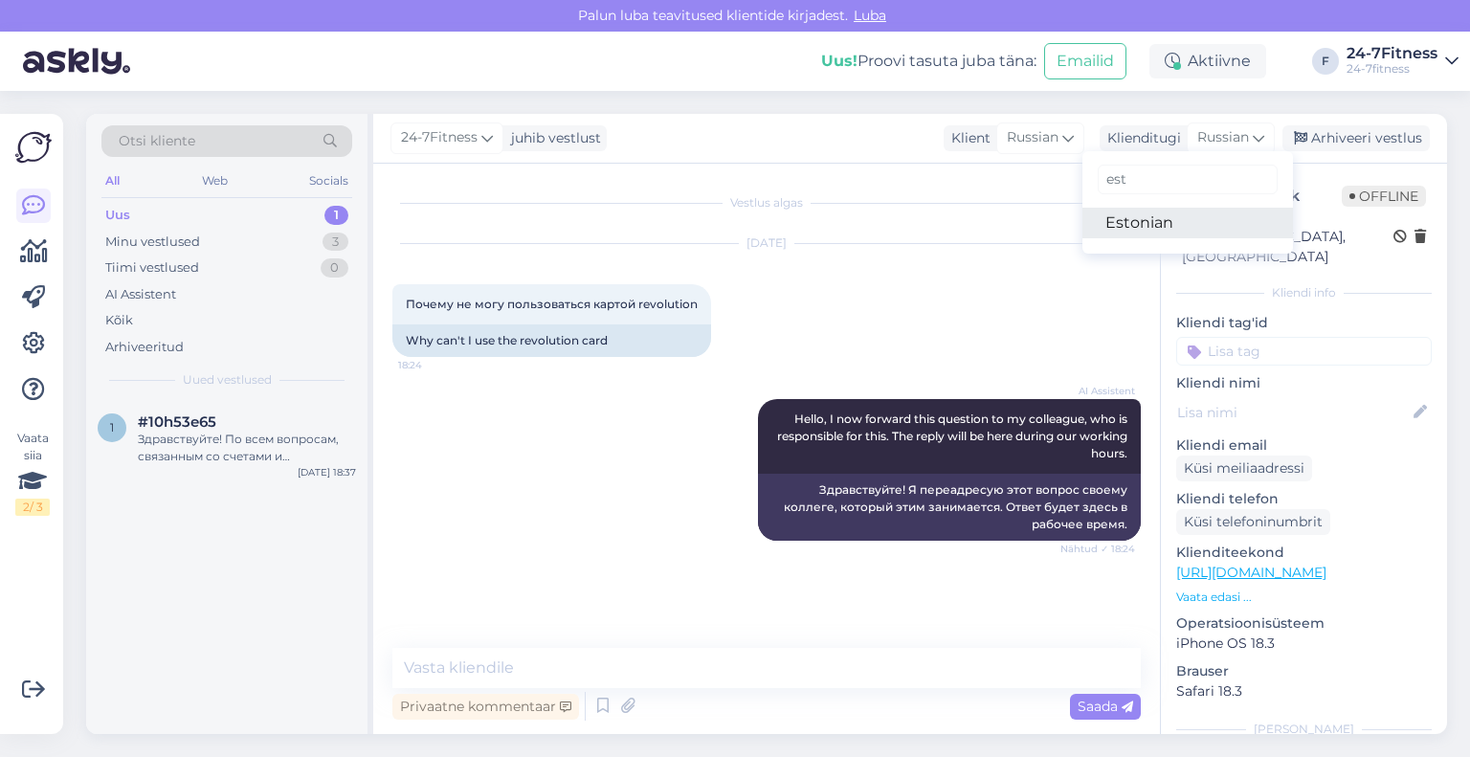
type input "est"
click at [1158, 211] on link "Estonian" at bounding box center [1187, 223] width 211 height 31
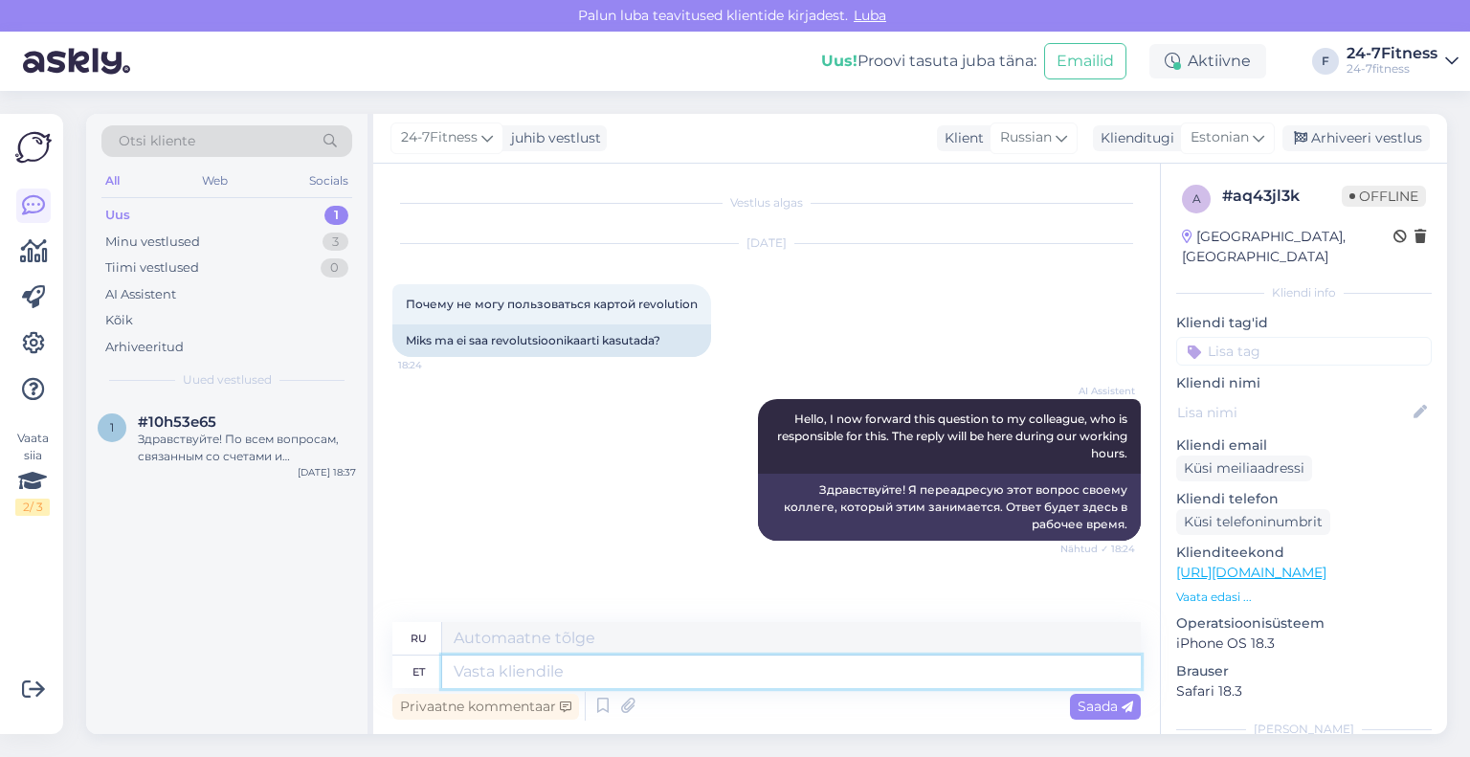
click at [660, 665] on textarea at bounding box center [791, 672] width 699 height 33
paste textarea "Tere! Kui Te soovite [PERSON_NAME] lepinguta paketti, siis saate paketiostu soo…"
type textarea "Tere! Kui Te soovite [PERSON_NAME] lepinguta paketti, siis saate paketiostu soo…"
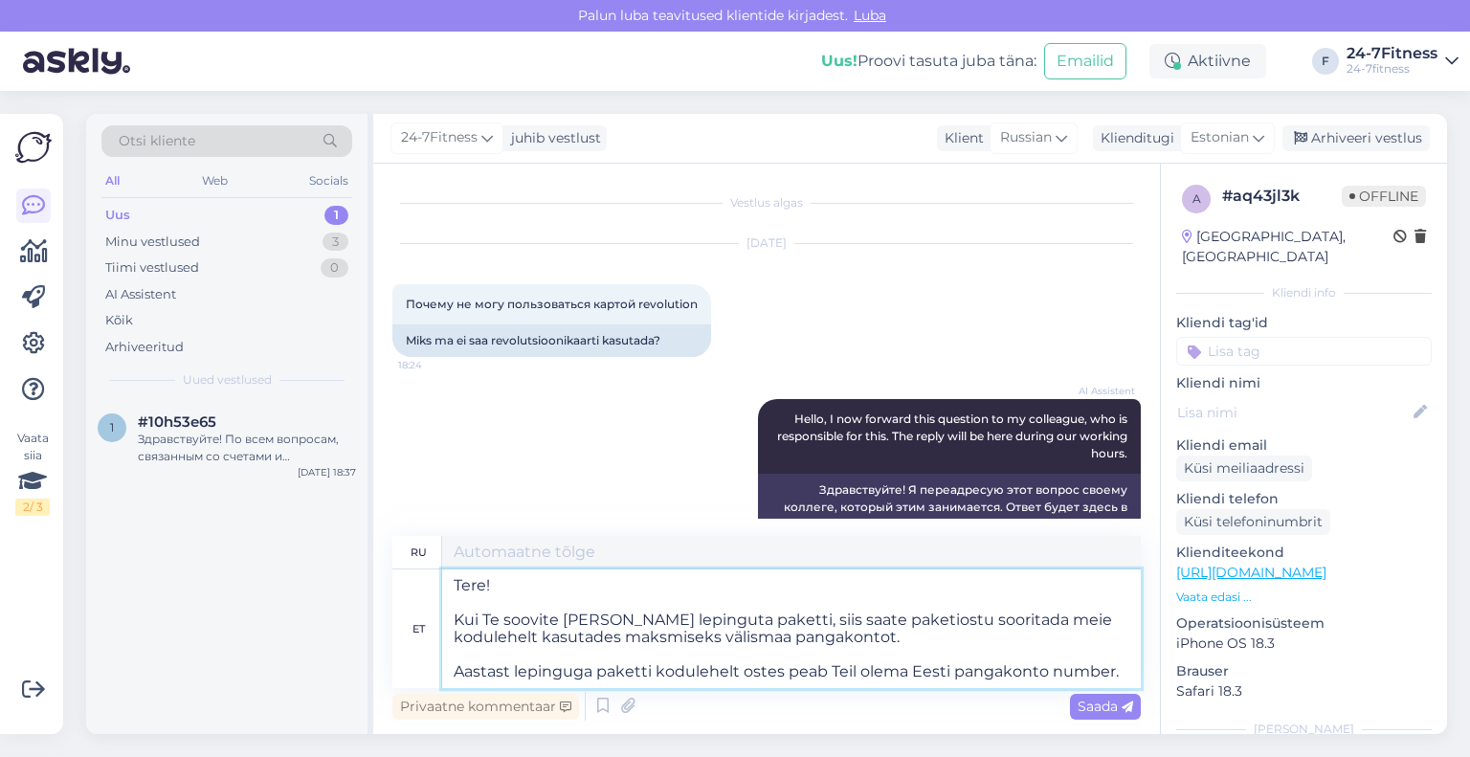
type textarea "Здравствуйте! Если вы хотите купить пакет без договора, вы можете приобрести па…"
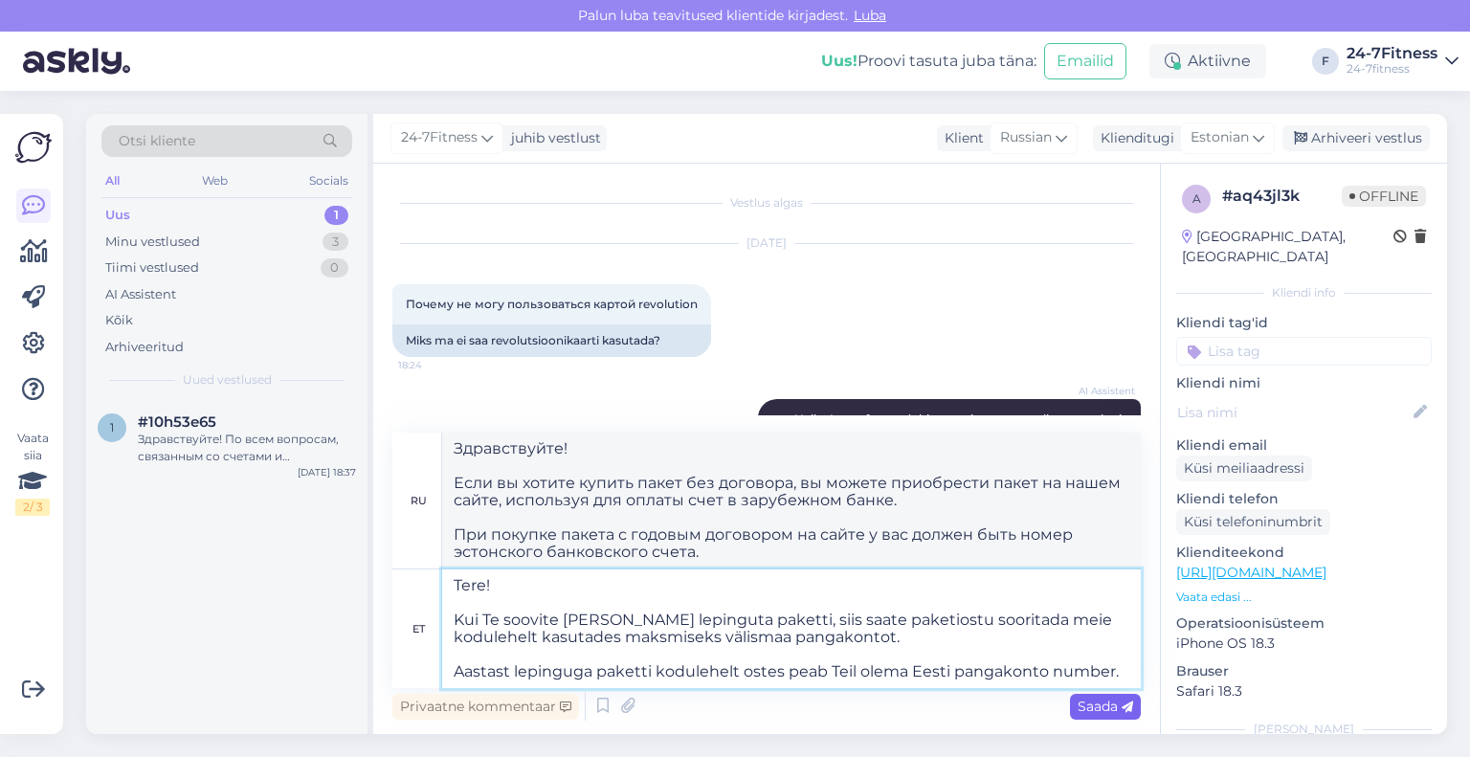
type textarea "Tere! Kui Te soovite [PERSON_NAME] lepinguta paketti, siis saate paketiostu soo…"
click at [1070, 707] on div "Saada" at bounding box center [1105, 707] width 71 height 26
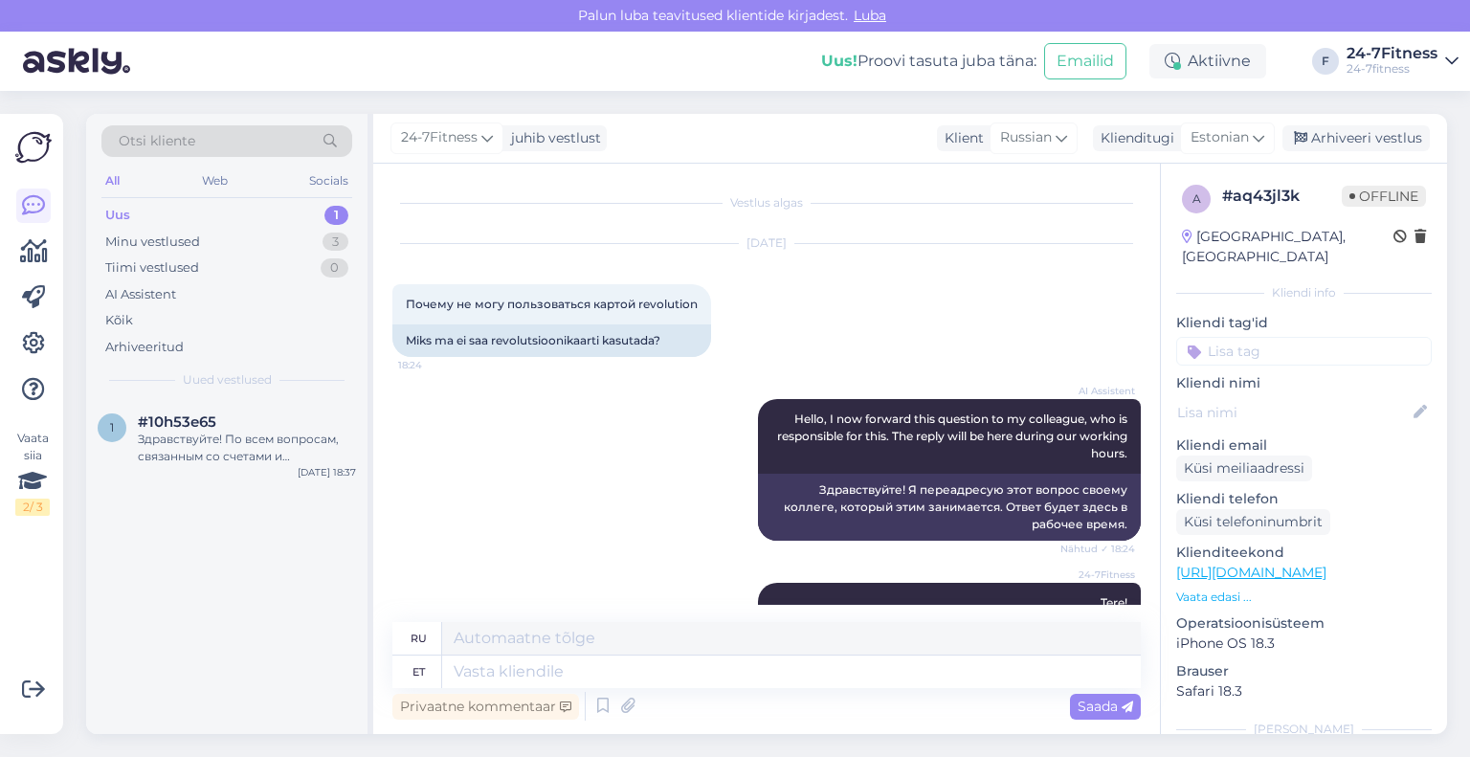
scroll to position [312, 0]
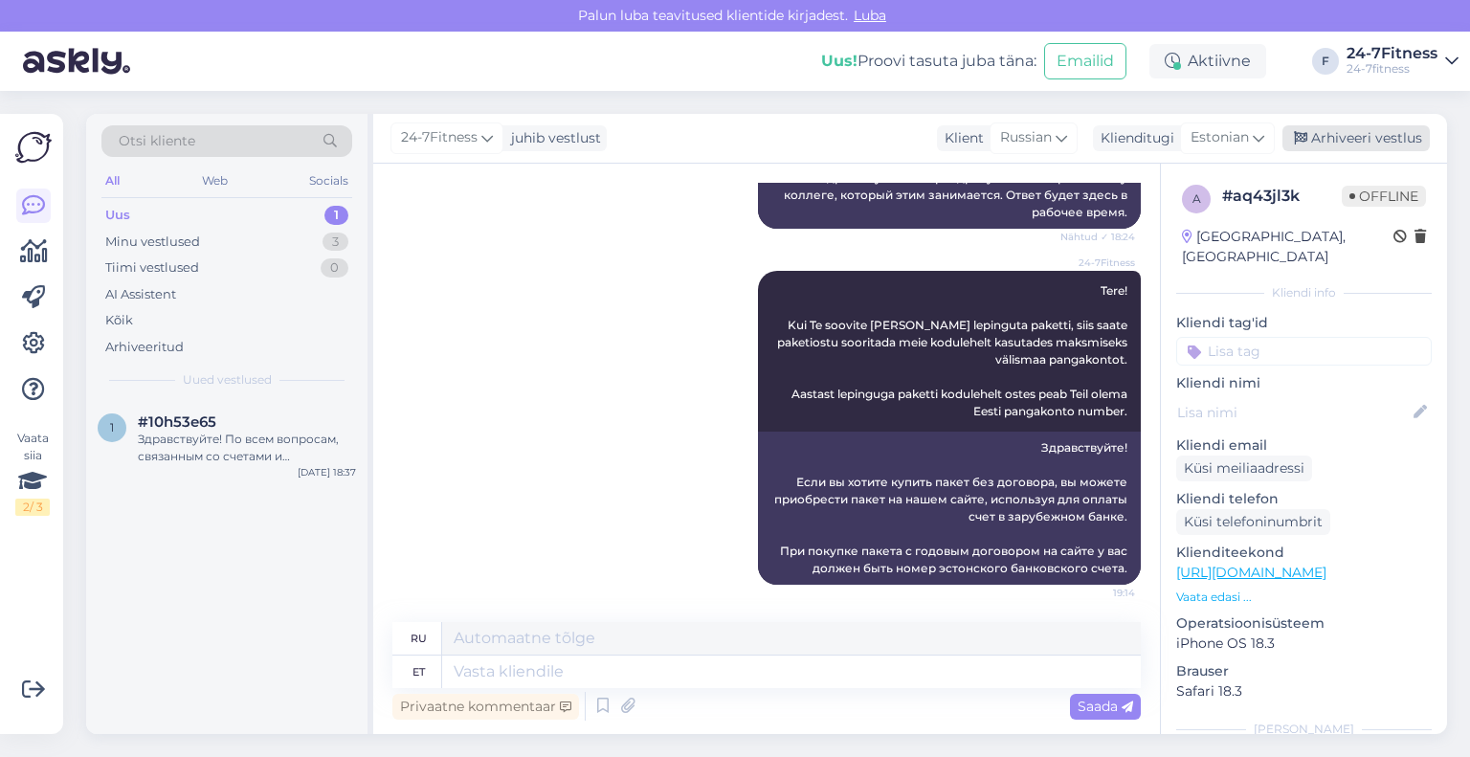
click at [1315, 141] on div "Arhiveeri vestlus" at bounding box center [1355, 138] width 147 height 26
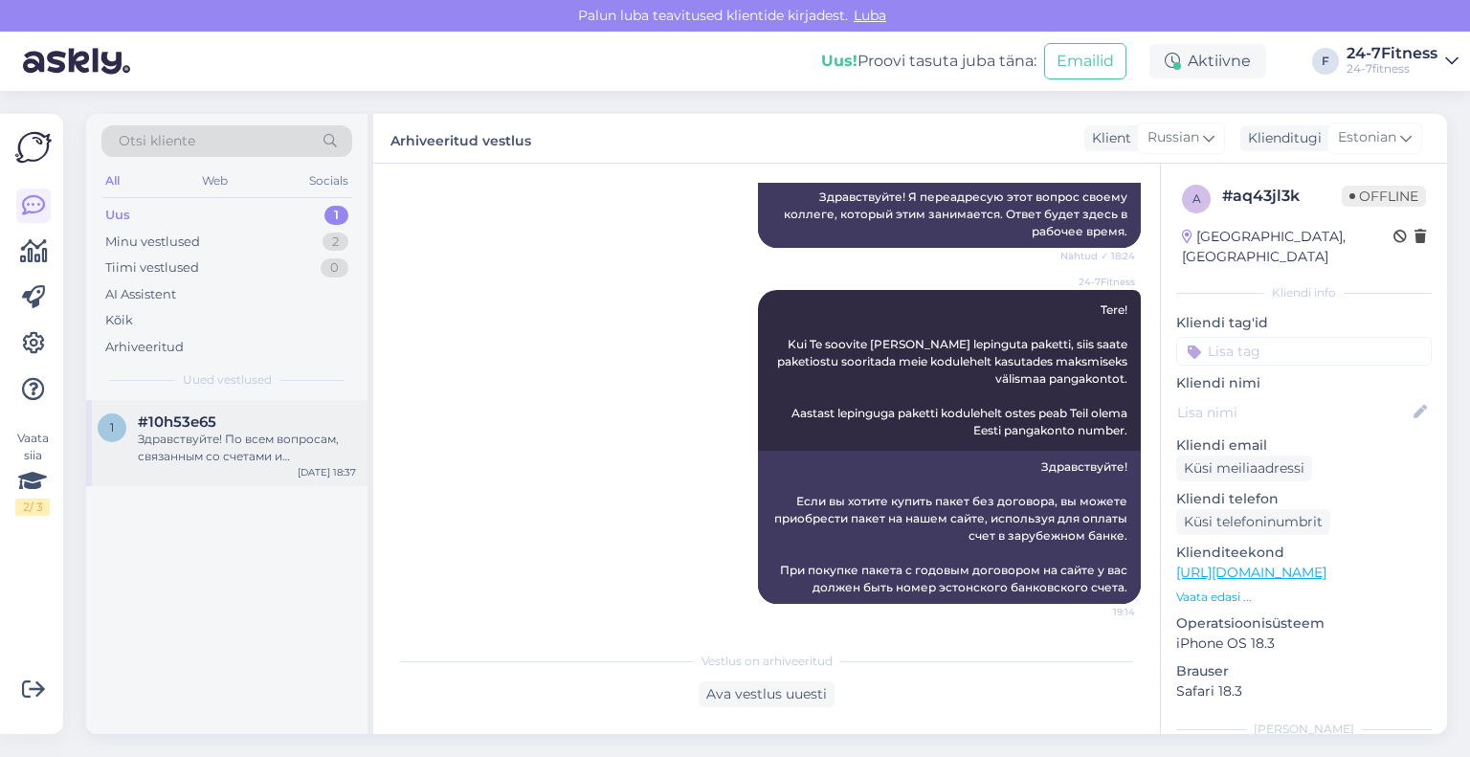
click at [192, 451] on div "Здравствуйте! По всем вопросам, связанным со счетами и задолженностями, пожалуй…" at bounding box center [247, 448] width 218 height 34
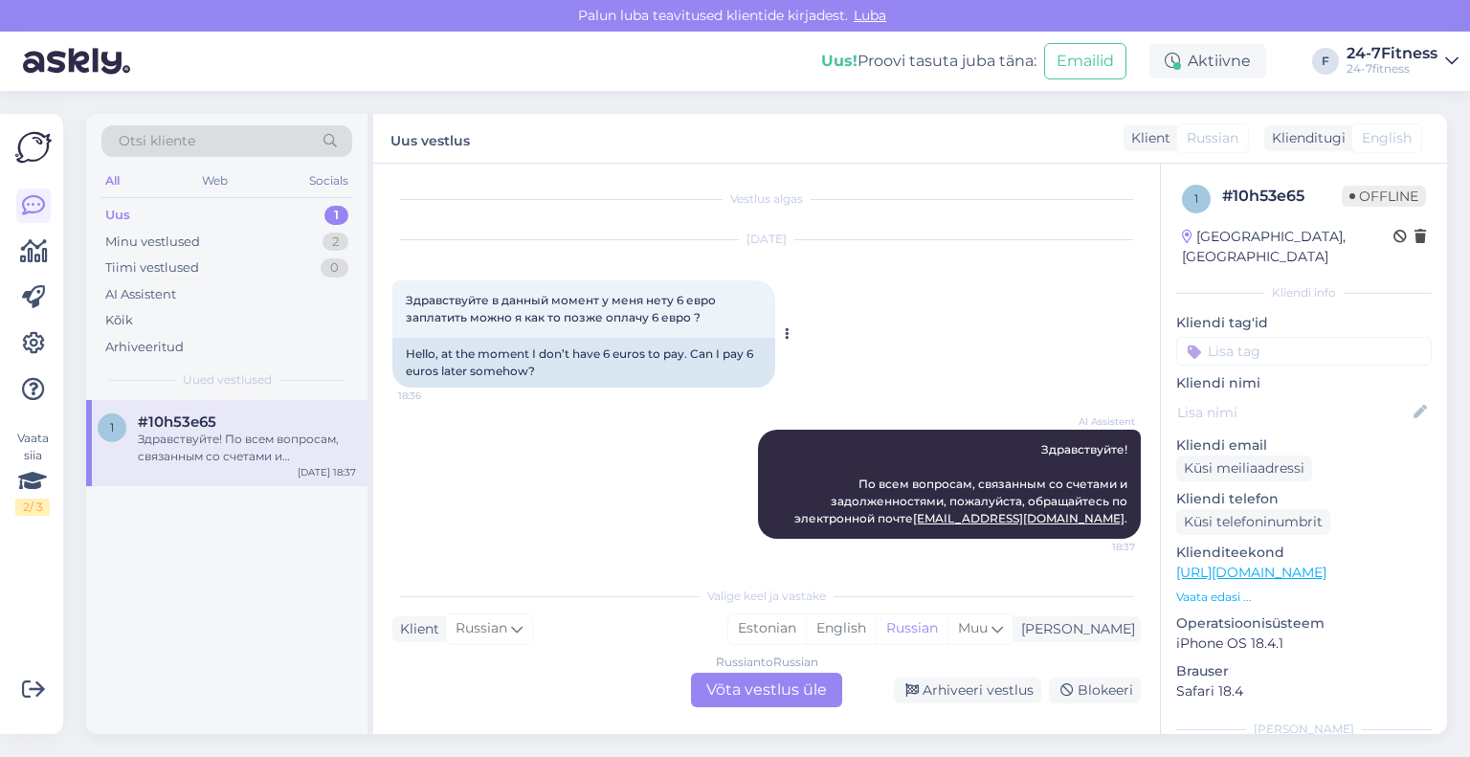
scroll to position [0, 0]
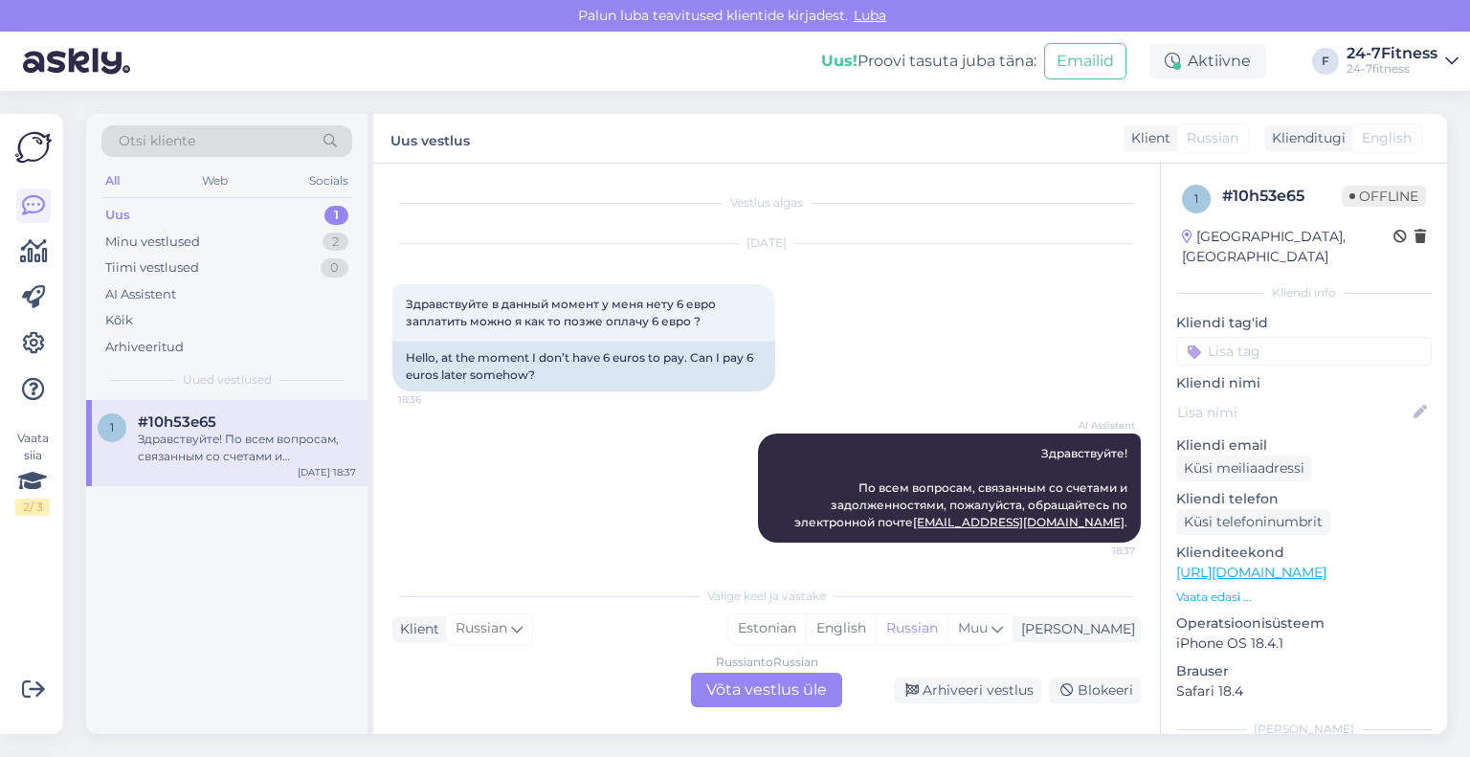
drag, startPoint x: 733, startPoint y: 317, endPoint x: 387, endPoint y: 306, distance: 346.6
click at [387, 306] on div "Vestlus algas [DATE] Здравствуйте в данный момент у меня нету 6 евро заплатить …" at bounding box center [766, 449] width 787 height 570
copy span "Здравствуйте в данный момент у меня нету 6 евро заплатить можно я как то позже …"
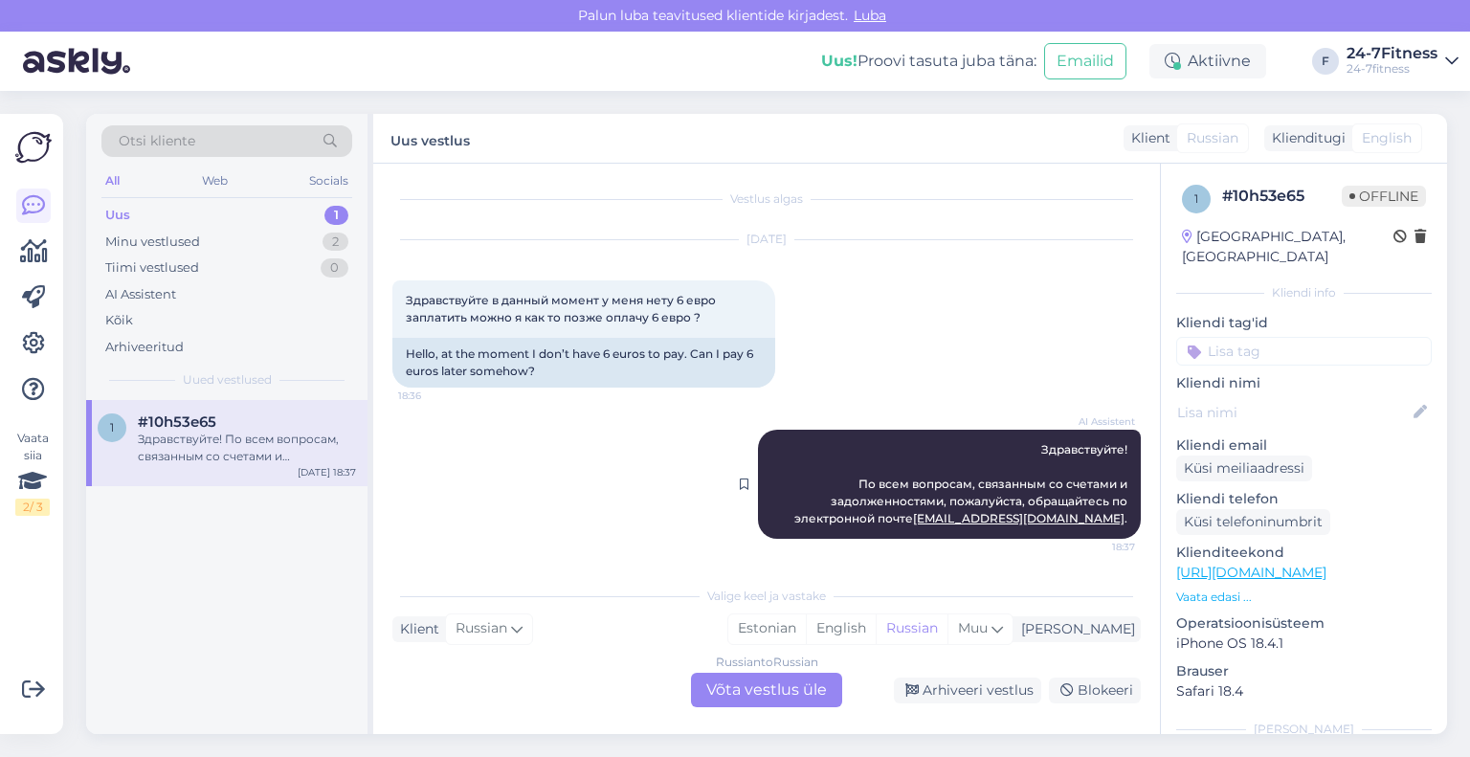
click at [1110, 513] on span "Здравствуйте! По всем вопросам, связанным со счетами и задолженностями, пожалуй…" at bounding box center [962, 483] width 336 height 83
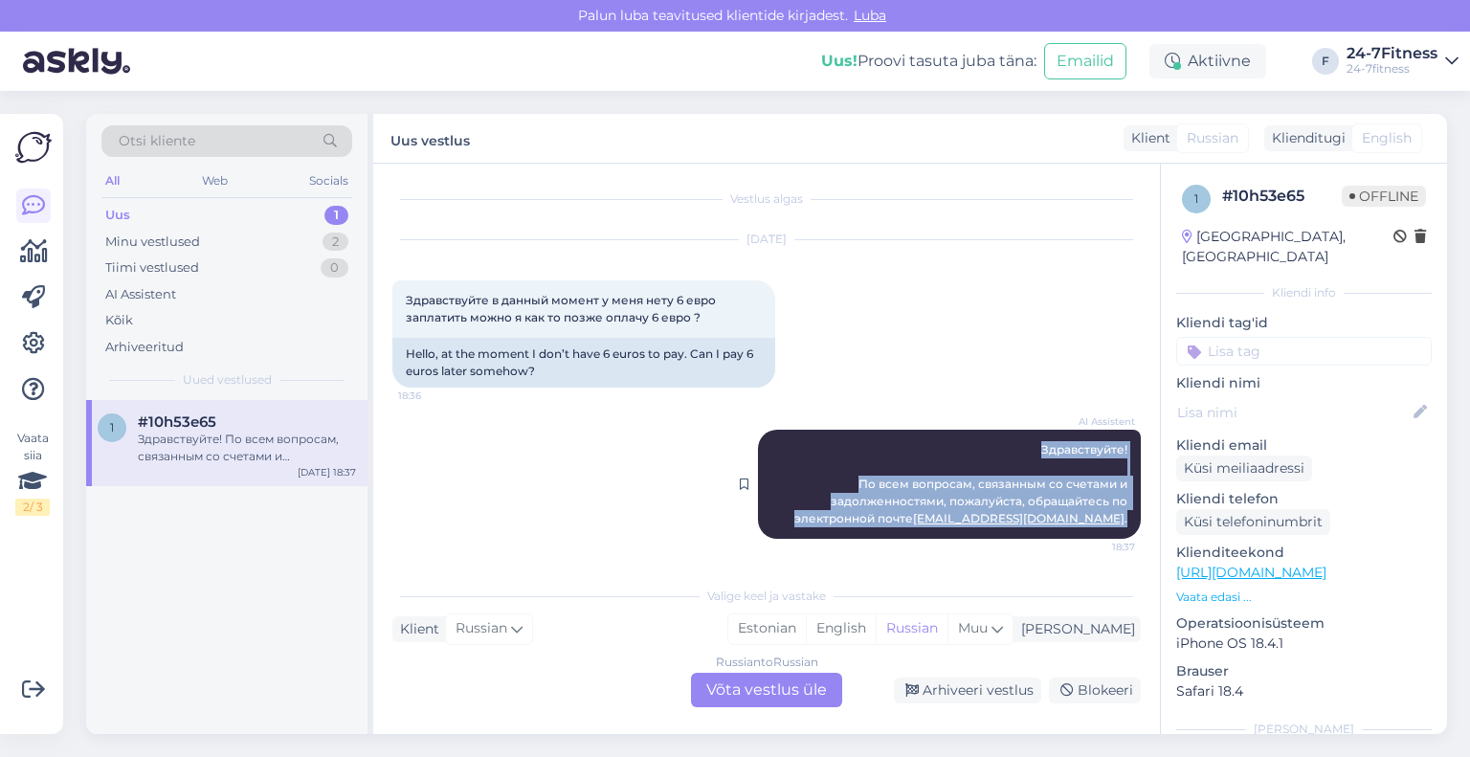
drag, startPoint x: 1112, startPoint y: 513, endPoint x: 973, endPoint y: 451, distance: 152.1
click at [973, 451] on div "AI Assistent Здравствуйте! По всем вопросам, связанным со счетами и задолженнос…" at bounding box center [949, 484] width 383 height 109
copy span "Здравствуйте! По всем вопросам, связанным со счетами и задолженностями, пожалуй…"
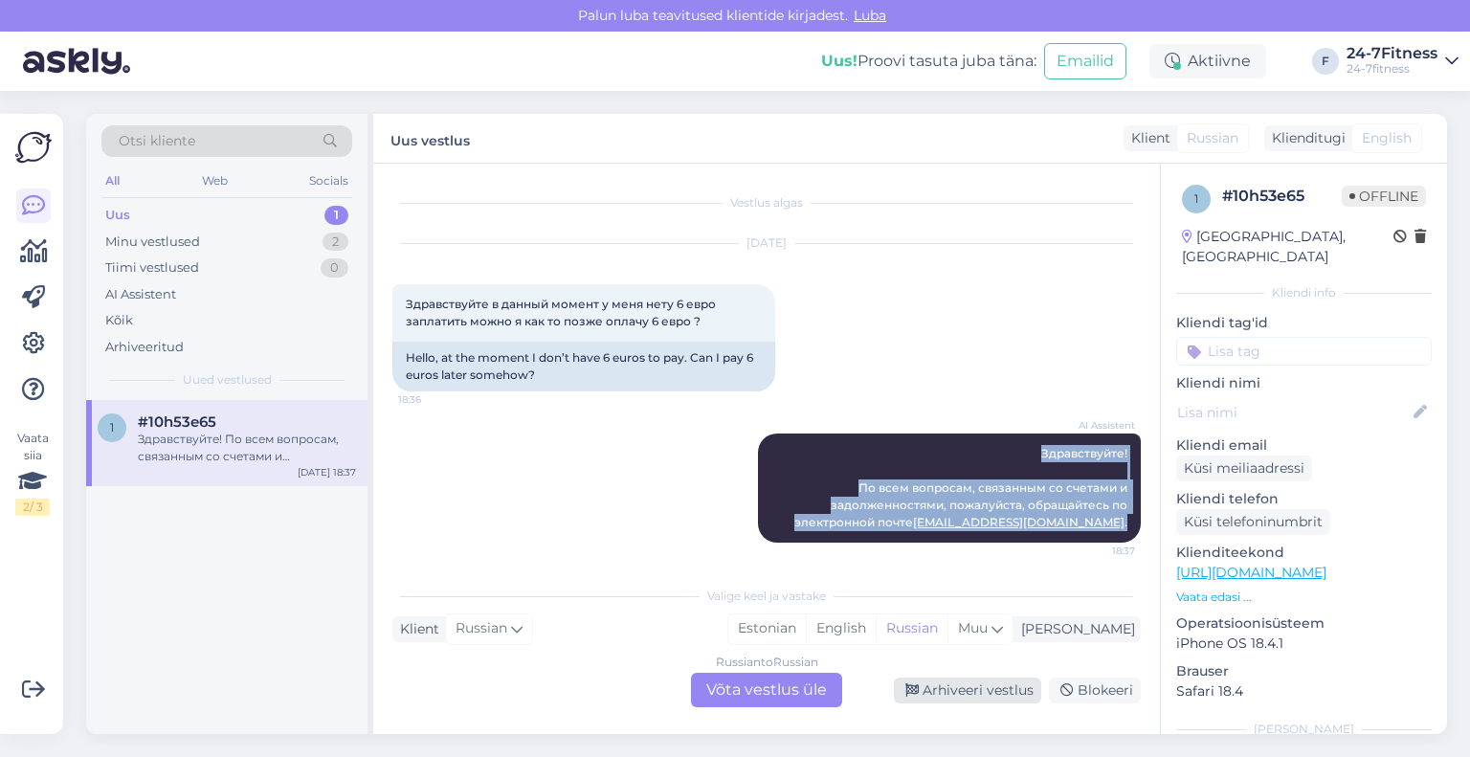
click at [1018, 699] on div "Arhiveeri vestlus" at bounding box center [967, 691] width 147 height 26
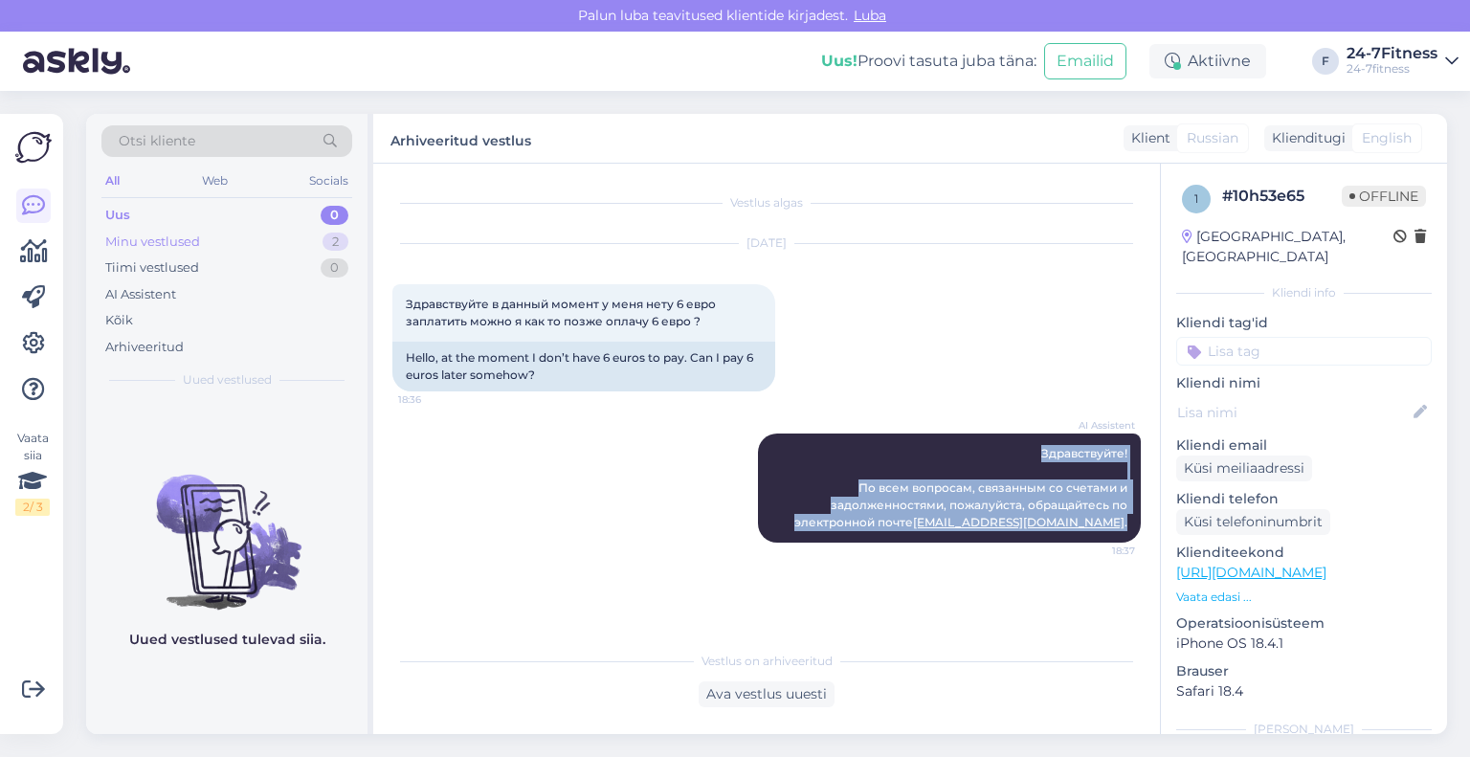
click at [193, 249] on div "Minu vestlused" at bounding box center [152, 242] width 95 height 19
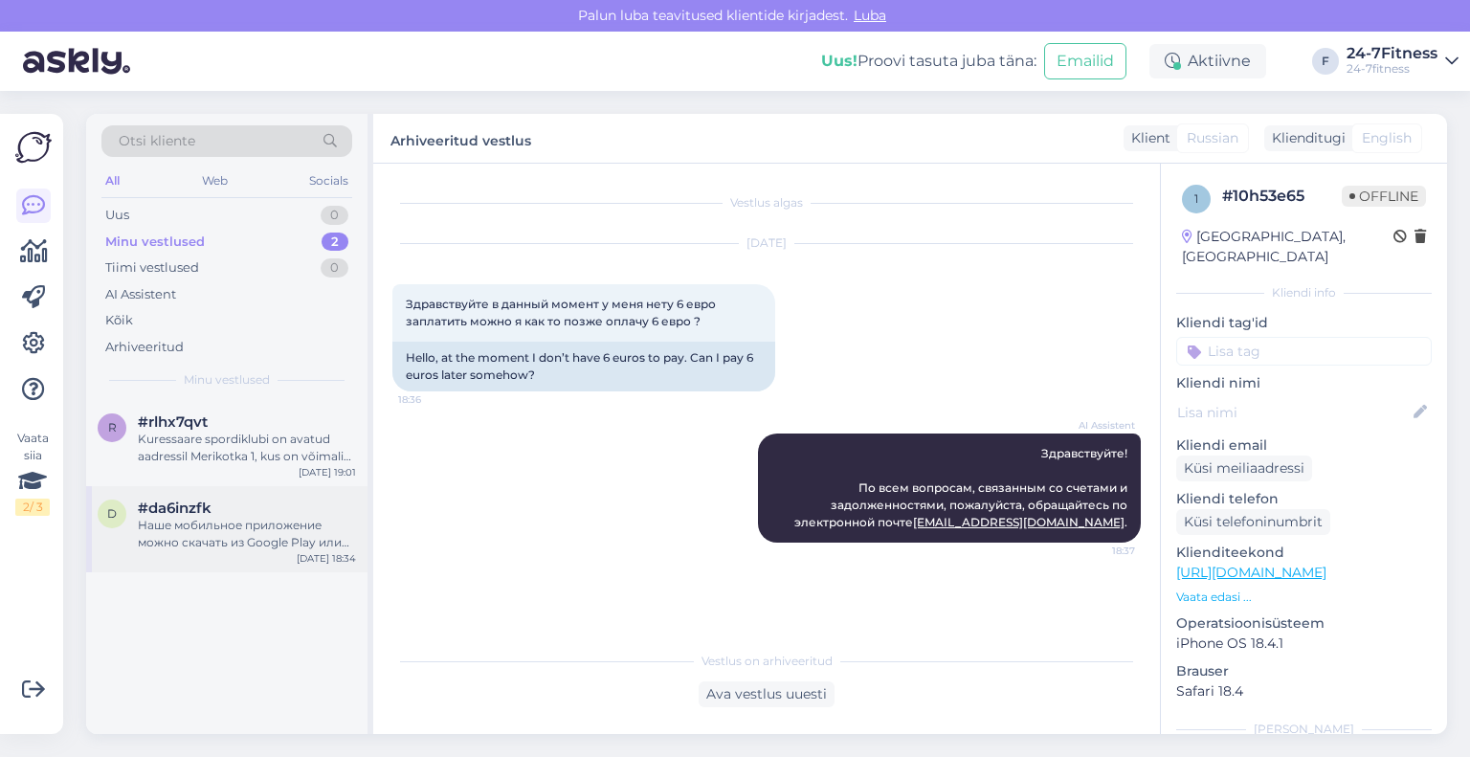
click at [231, 527] on div "Наше мобильное приложение можно скачать из Google Play или App Store. Введите […" at bounding box center [247, 534] width 218 height 34
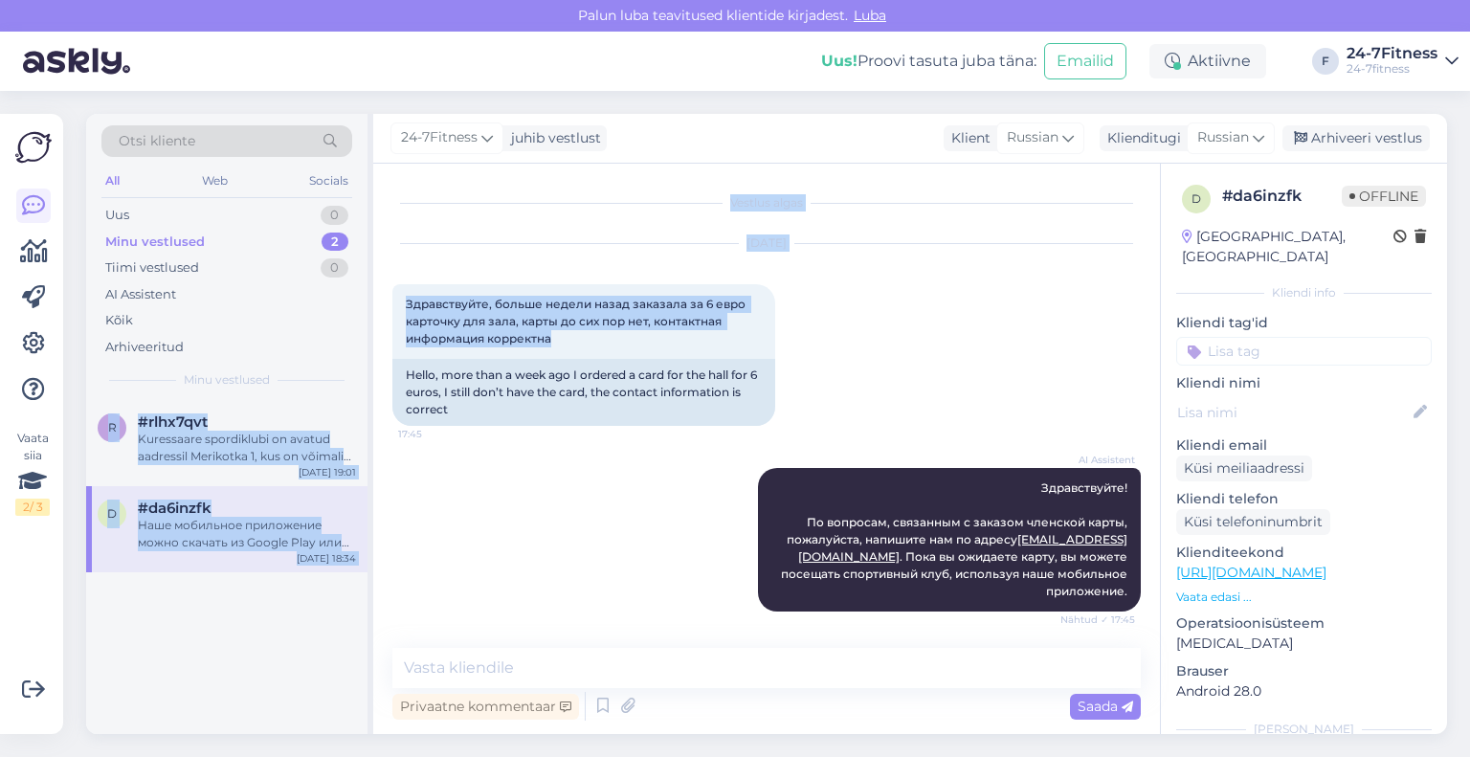
drag, startPoint x: 567, startPoint y: 342, endPoint x: 370, endPoint y: 308, distance: 199.0
click at [370, 308] on div "Otsi kliente All Web Socials Uus 0 Minu vestlused 2 Tiimi vestlused 0 AI Assist…" at bounding box center [766, 424] width 1361 height 620
click at [589, 339] on div "Здравствуйте, больше недели назад заказала за 6 евро карточку для зала, карты д…" at bounding box center [583, 321] width 383 height 75
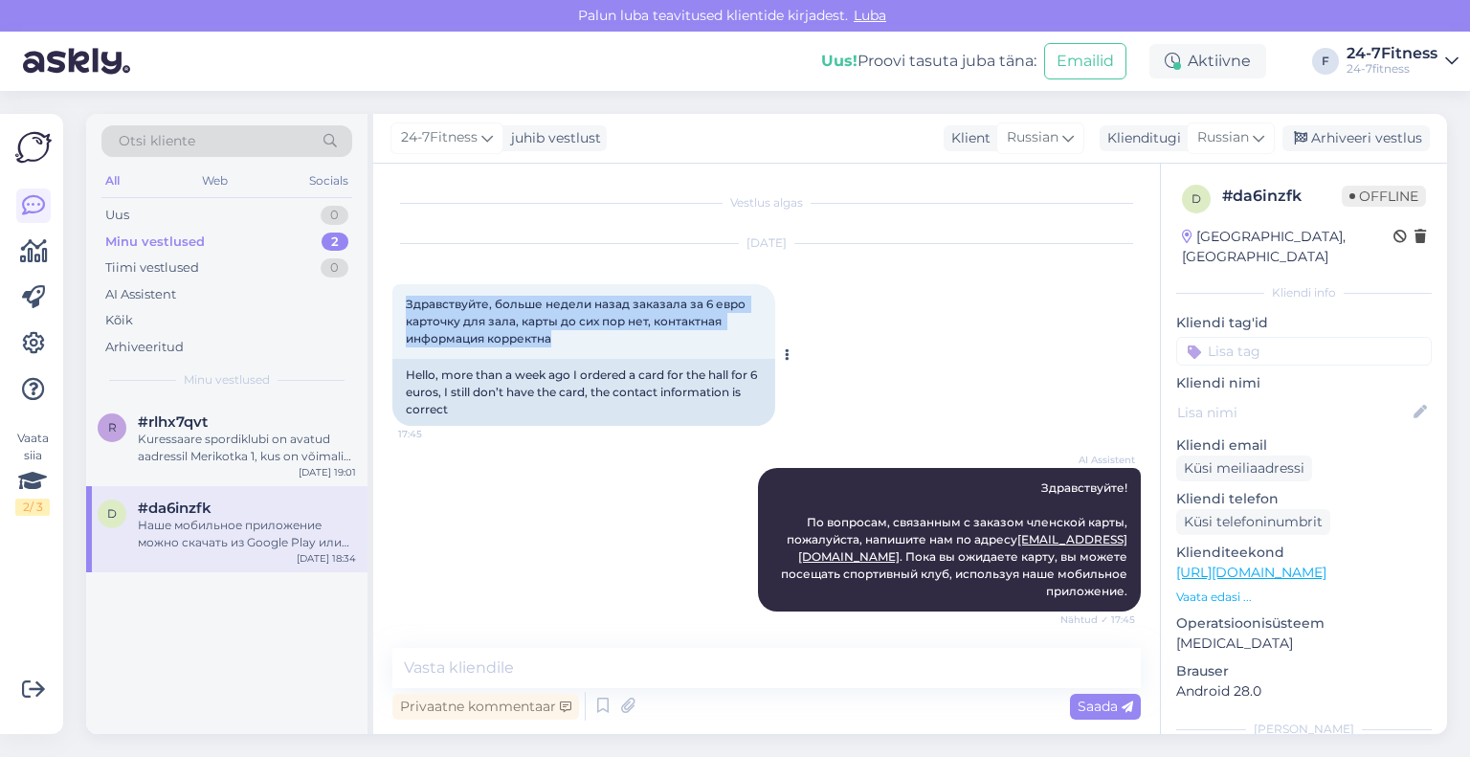
drag, startPoint x: 583, startPoint y: 340, endPoint x: 404, endPoint y: 307, distance: 181.9
click at [404, 307] on div "Здравствуйте, больше недели назад заказала за 6 евро карточку для зала, карты д…" at bounding box center [583, 321] width 383 height 75
copy span "Здравствуйте, больше недели назад заказала за 6 евро карточку для зала, карты д…"
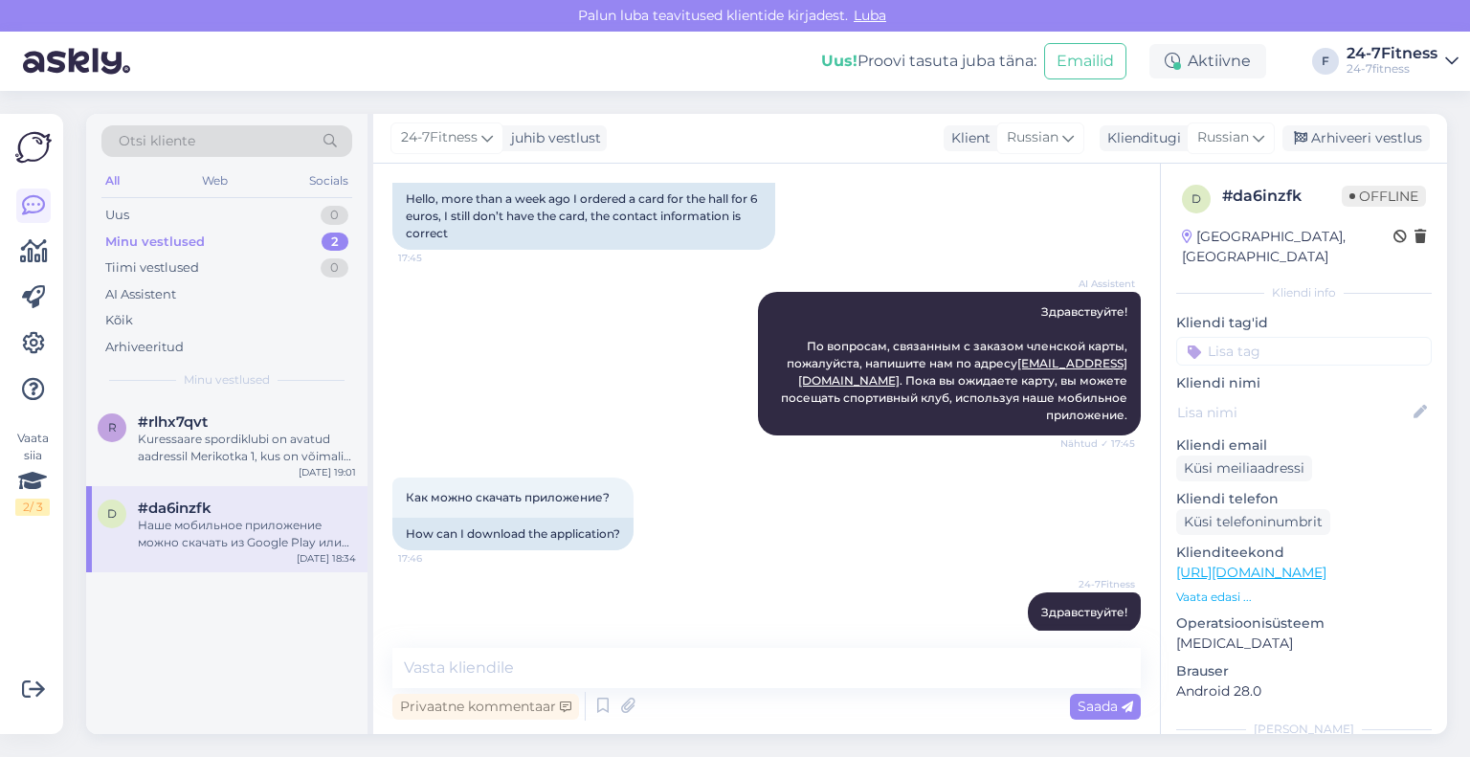
scroll to position [191, 0]
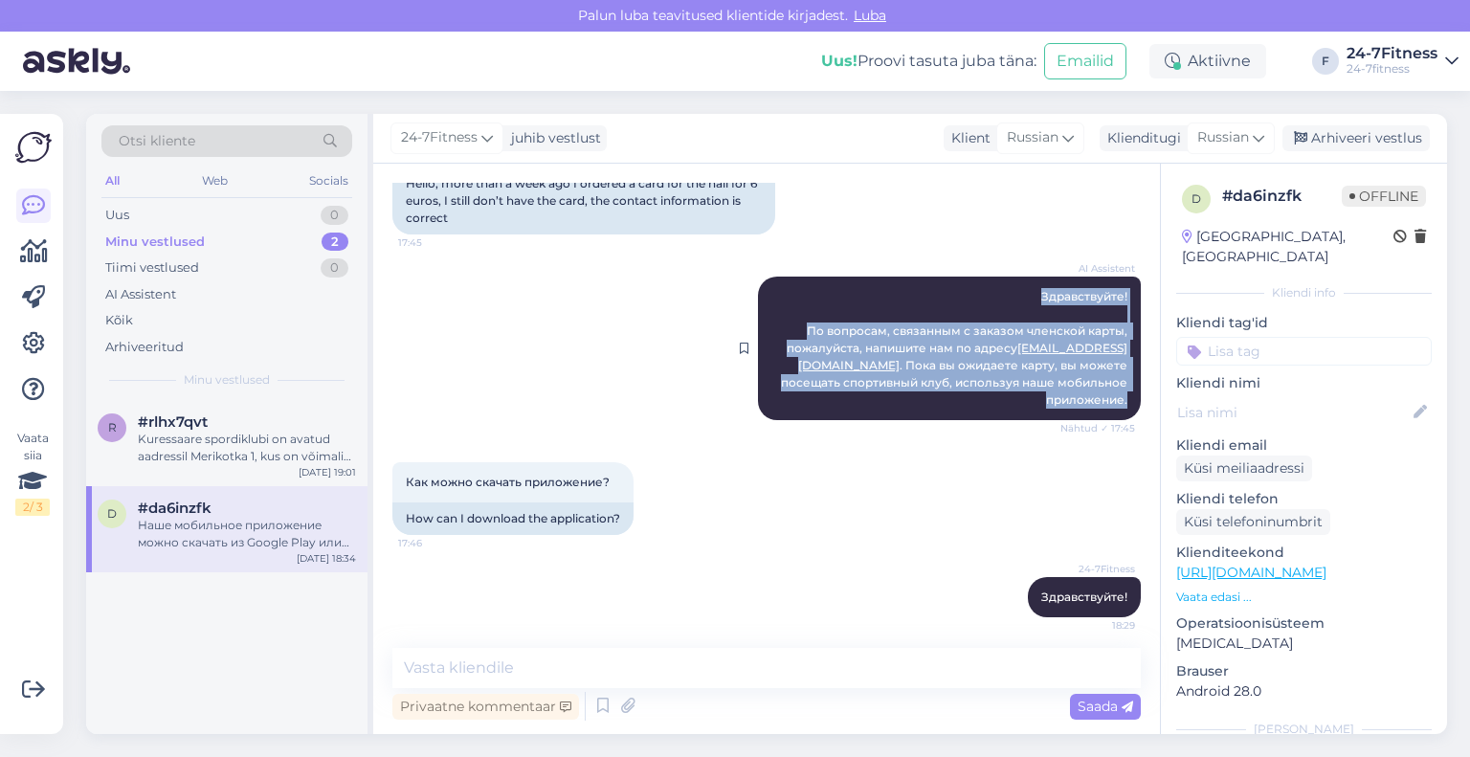
drag, startPoint x: 1116, startPoint y: 396, endPoint x: 996, endPoint y: 290, distance: 160.0
click at [996, 290] on div "AI Assistent Здравствуйте! По вопросам, связанным с заказом членской карты, пож…" at bounding box center [949, 349] width 383 height 144
copy span "Здравствуйте! По вопросам, связанным с заказом членской карты, пожалуйста, напи…"
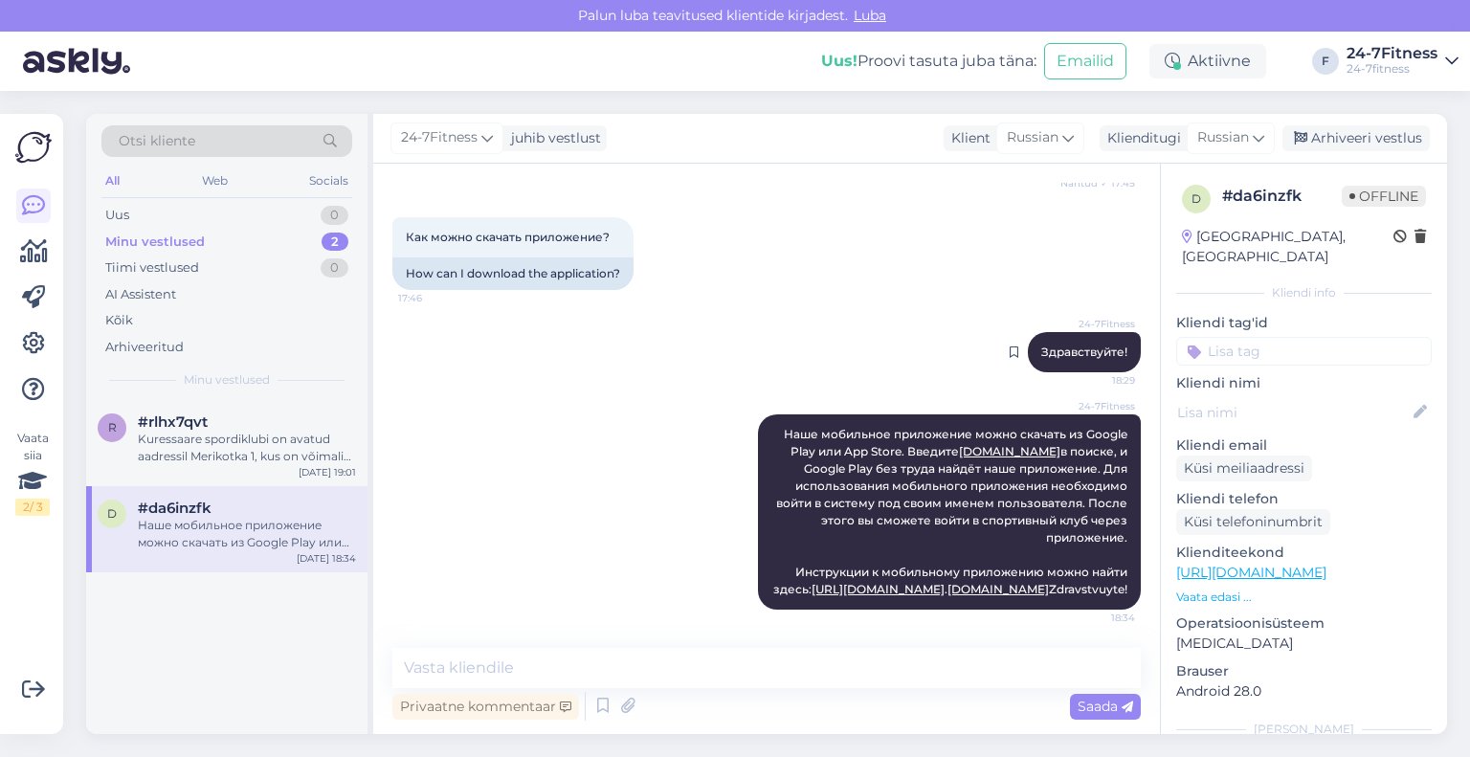
scroll to position [479, 0]
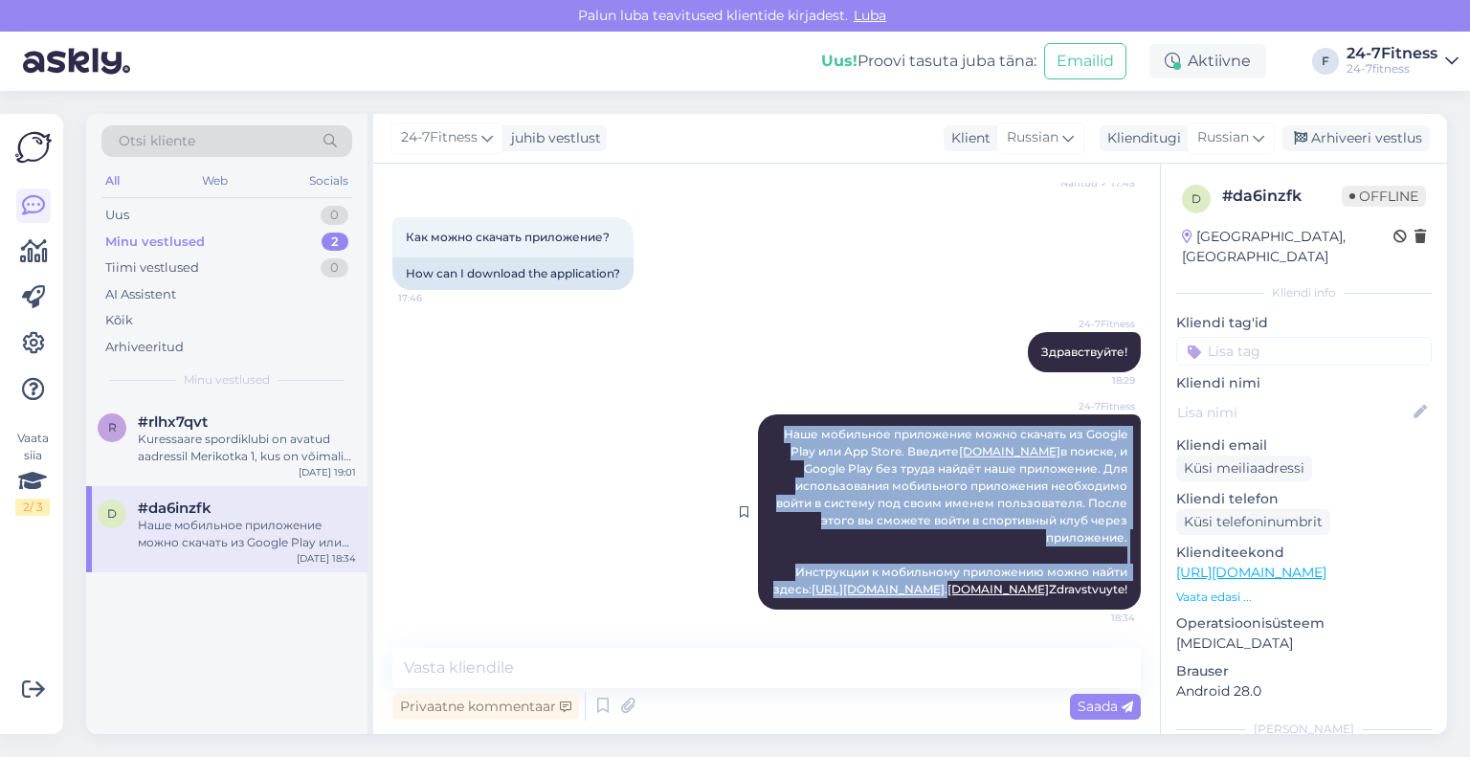
drag, startPoint x: 768, startPoint y: 389, endPoint x: 1113, endPoint y: 566, distance: 387.3
click at [1113, 563] on div "24-7Fitness Наше мобильное приложение можно скачать из Google Play или App Stor…" at bounding box center [949, 511] width 383 height 195
copy span "Наше мобильное приложение можно скачать из Google Play или App Store. Введите […"
click at [1354, 140] on div "Arhiveeri vestlus" at bounding box center [1355, 138] width 147 height 26
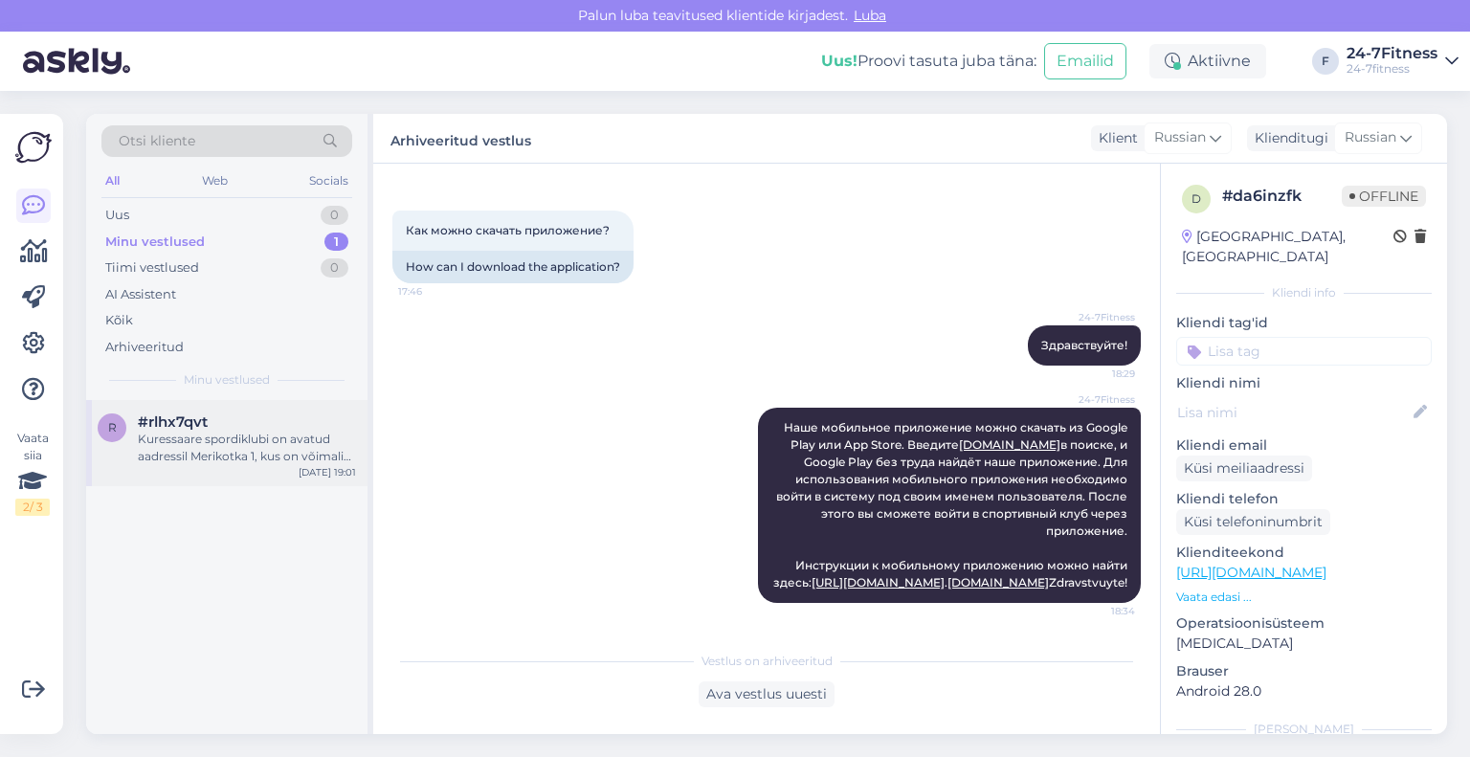
click at [282, 441] on div "Kuressaare spordiklubi on avatud aadressil Merikotka 1, kus on võimalik treenid…" at bounding box center [247, 448] width 218 height 34
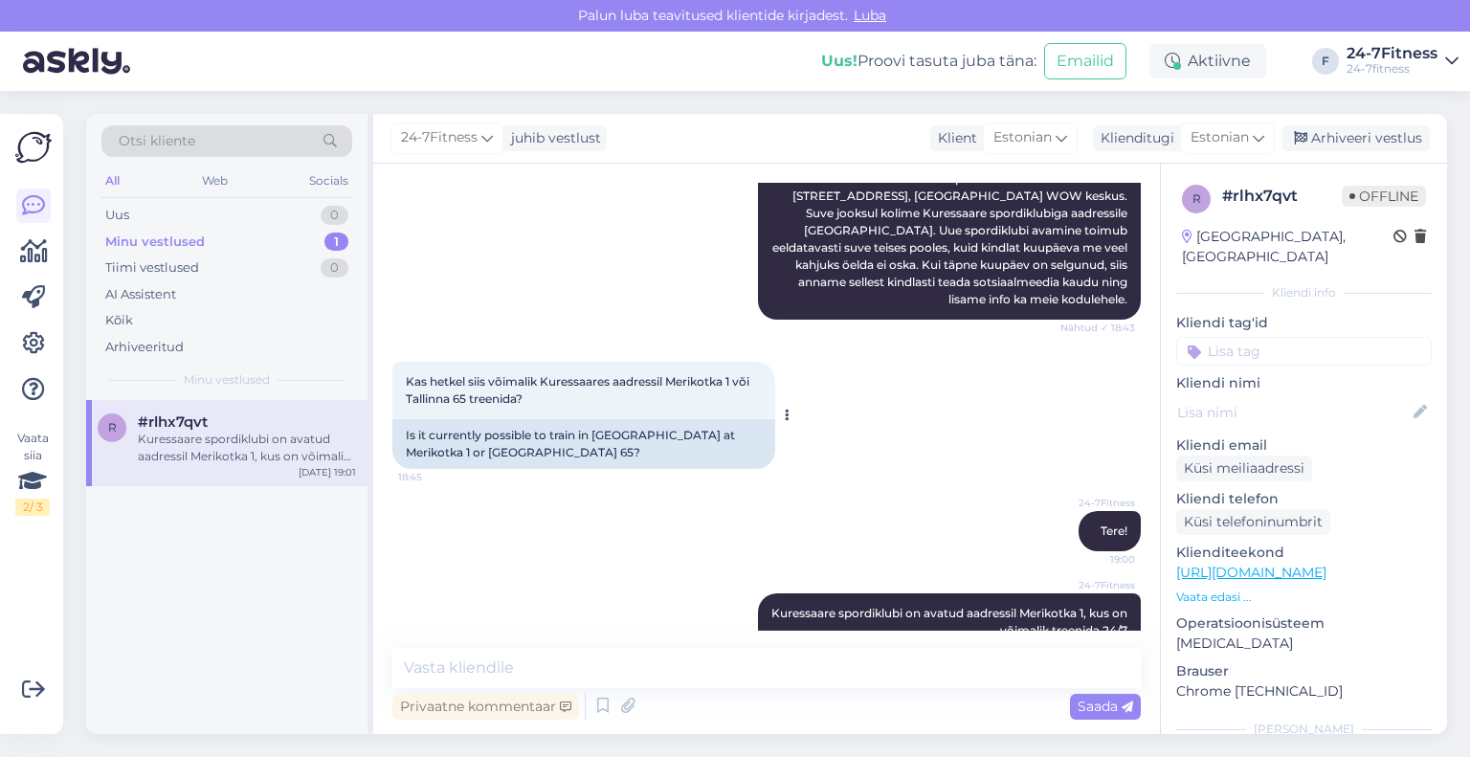
scroll to position [460, 0]
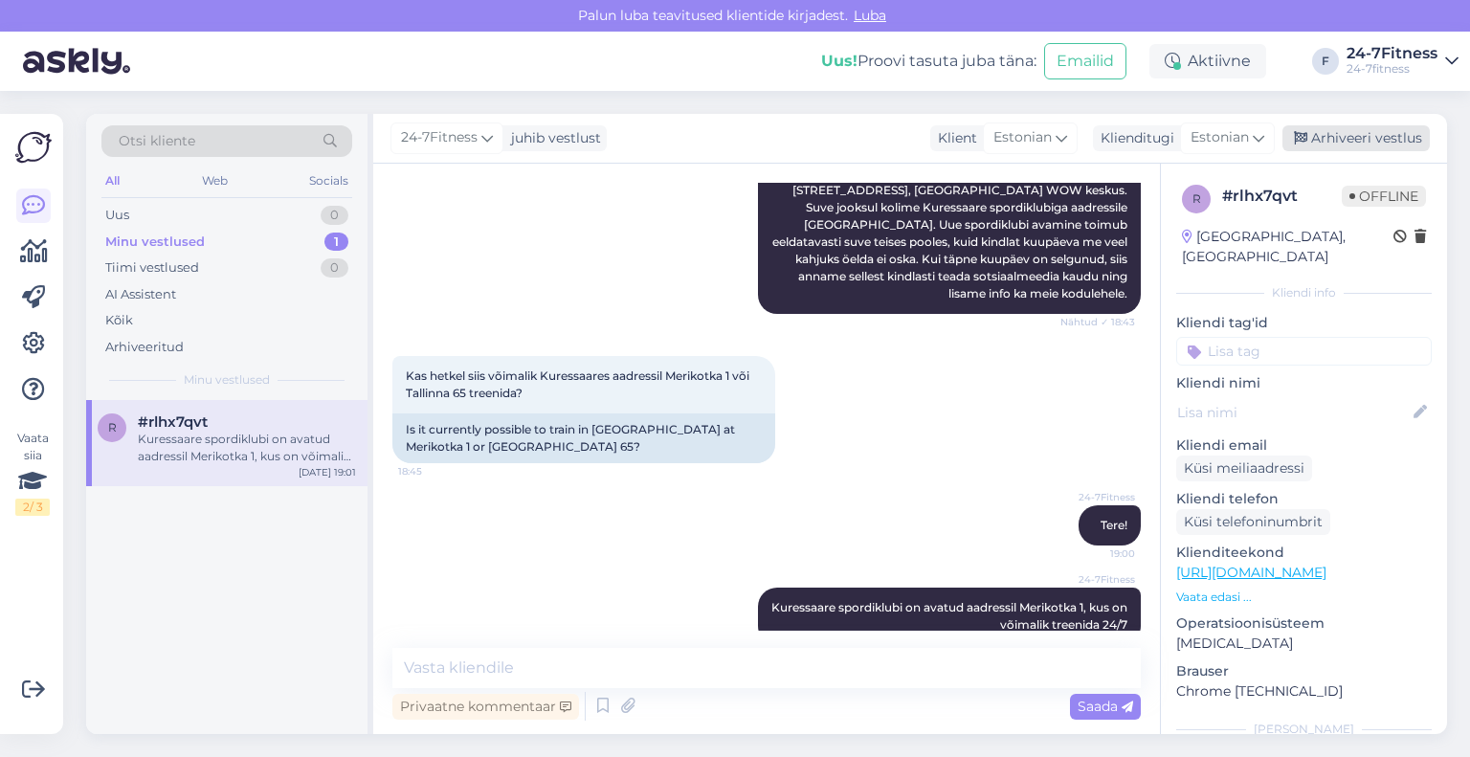
click at [1327, 137] on div "Arhiveeri vestlus" at bounding box center [1355, 138] width 147 height 26
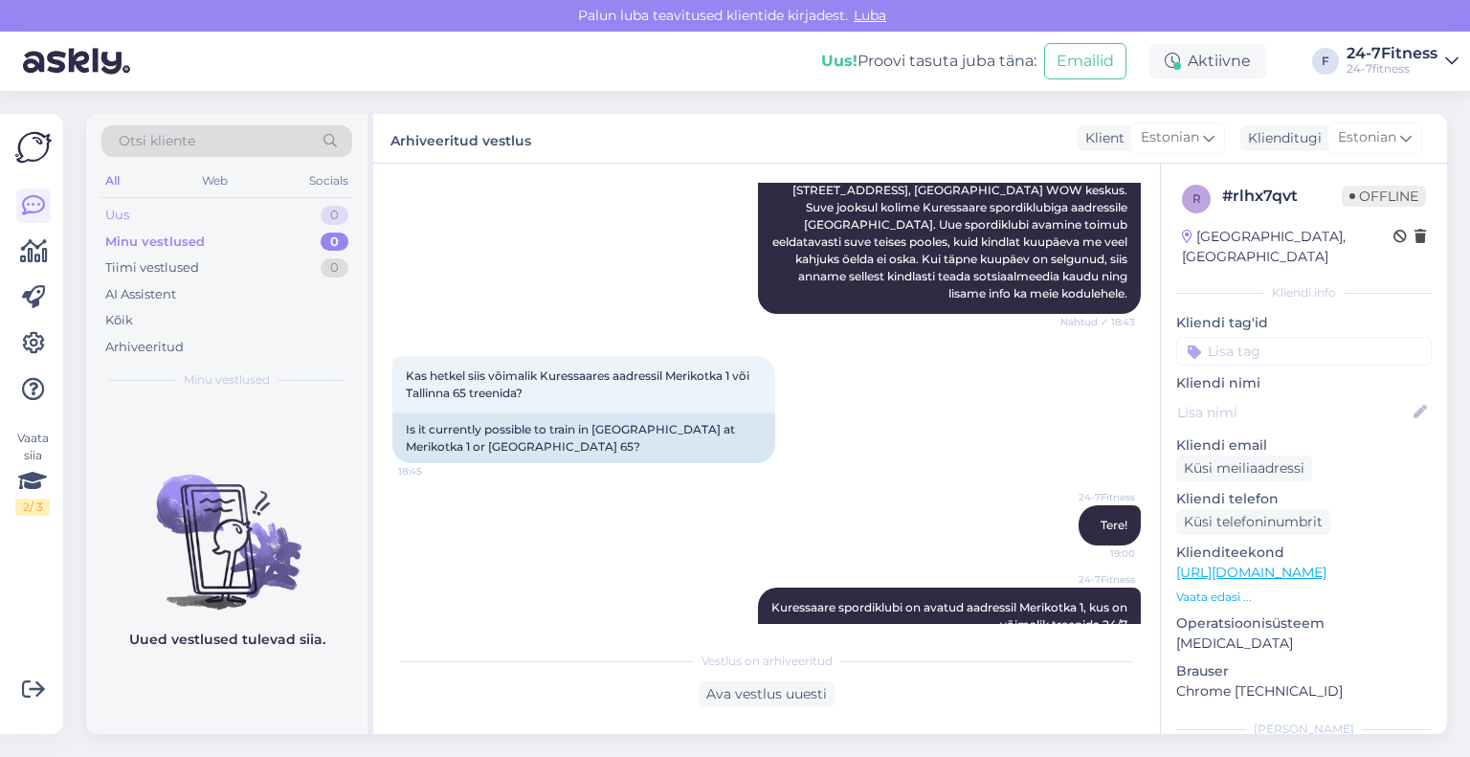
click at [167, 211] on div "Uus 0" at bounding box center [226, 215] width 251 height 27
